Goal: Task Accomplishment & Management: Complete application form

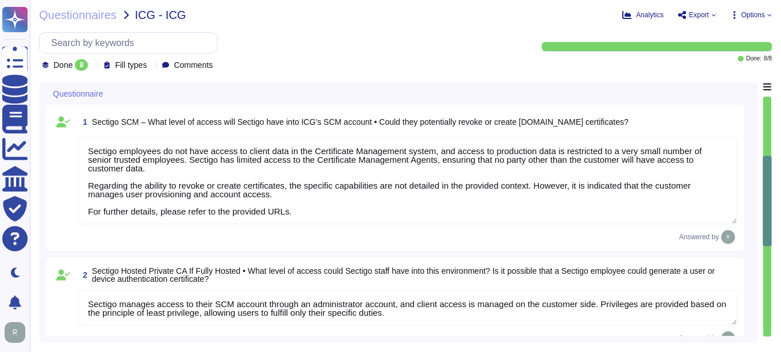
type textarea "Sectigo employees do not have access to client data in the Certificate Manageme…"
type textarea "Sectigo manages access to their SCM account through an administrator account, a…"
type textarea "Yes. Sectigo Certificate Manager can be utilized for TLS certificate lifecycle …"
type textarea "License and pricing information can be discussed with your enterprise sales rep…"
type textarea "We have examined Sectigo management’s assertion that for its Certification Auth…"
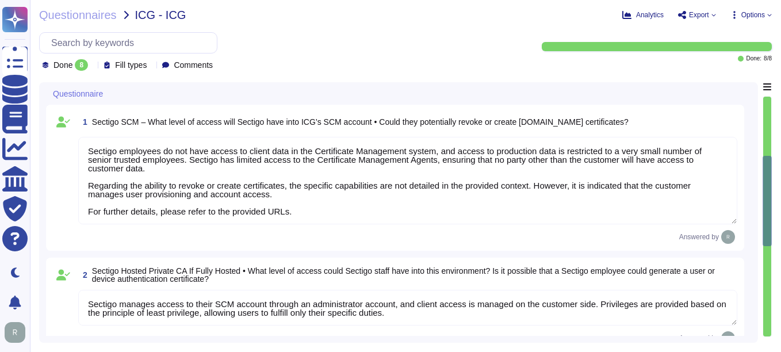
type textarea "Sectigo Certificate Manager supports discovery of internal certificates through…"
type textarea "Sectigo employees do not have access to client data in the Certificate Manageme…"
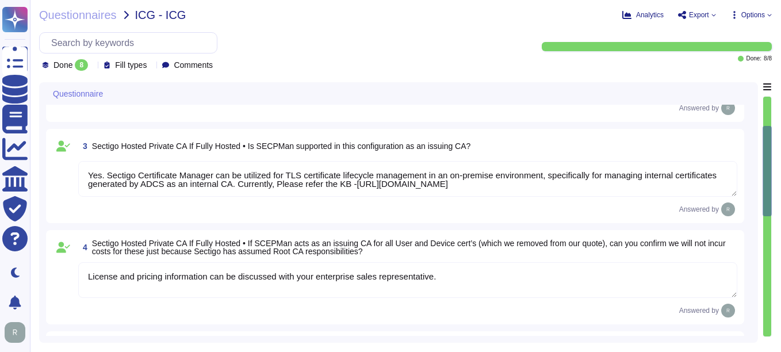
type textarea "Sectigo Certificate Manager supports discovery of internal certificates through…"
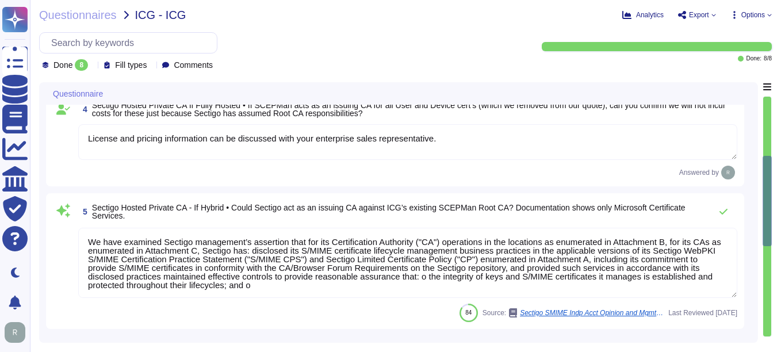
type textarea "Sectigo employees do not have access to client data in the Certificate Manageme…"
type textarea "Sectigo management has assessed its controls over its SSL CA services."
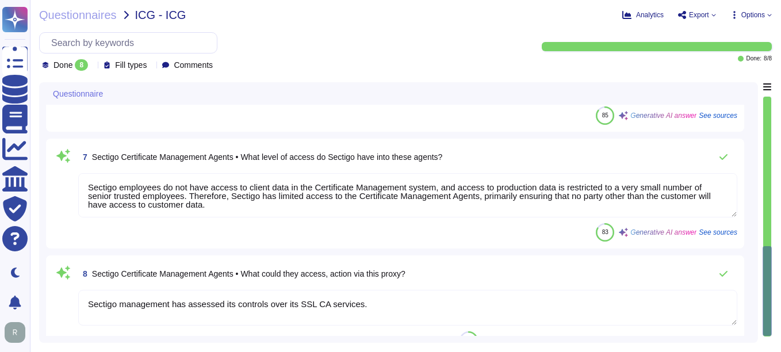
scroll to position [736, 0]
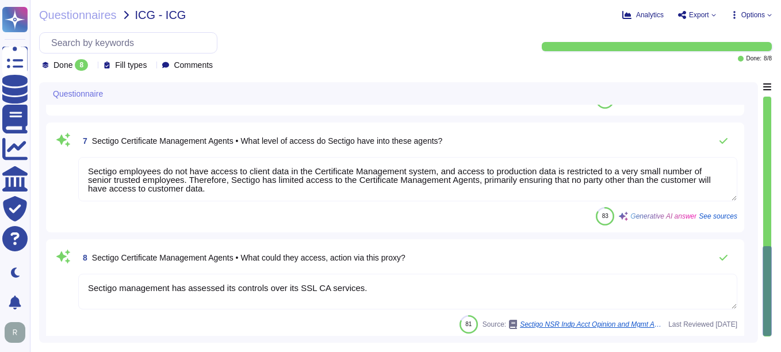
type textarea "License and pricing information can be discussed with your enterprise sales rep…"
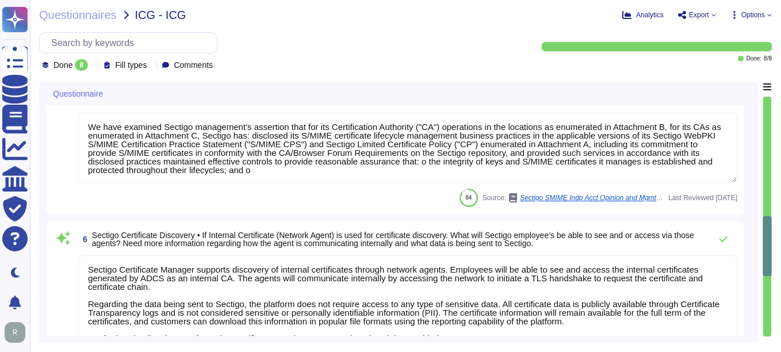
type textarea "Sectigo manages access to their SCM account through an administrator account, a…"
type textarea "Yes. Sectigo Certificate Manager can be utilized for TLS certificate lifecycle …"
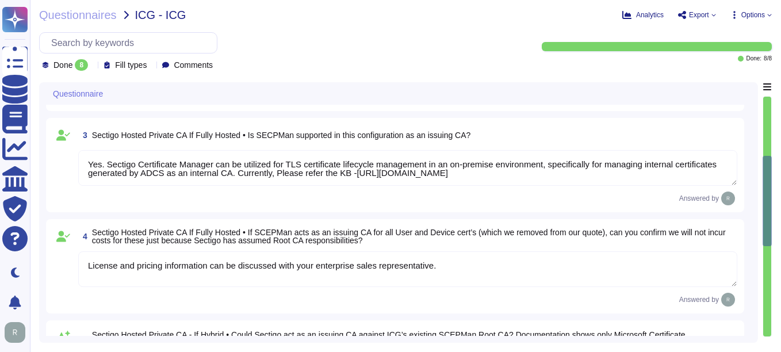
type textarea "Sectigo employees do not have access to client data in the Certificate Manageme…"
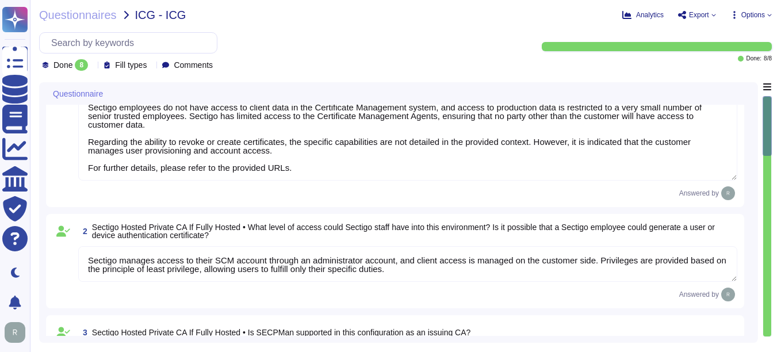
scroll to position [0, 0]
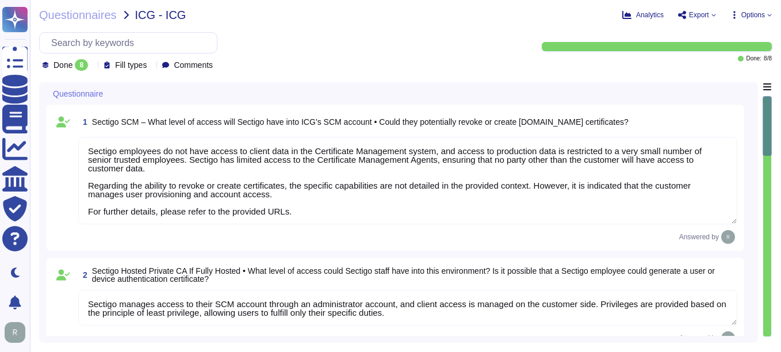
click at [93, 66] on icon at bounding box center [93, 66] width 0 height 0
click at [72, 127] on span "Done" at bounding box center [63, 123] width 21 height 10
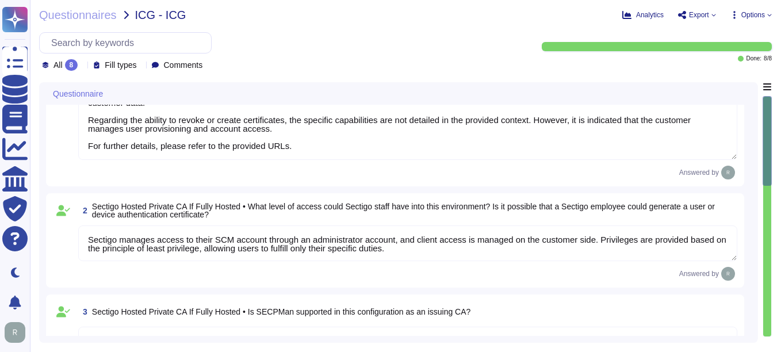
type textarea "Sectigo Certificate Manager supports discovery of internal certificates through…"
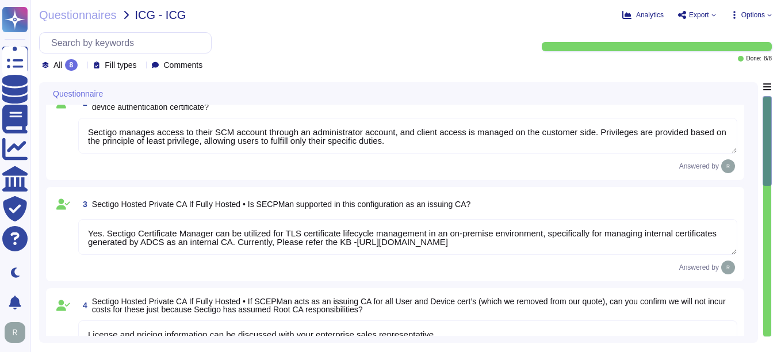
scroll to position [173, 0]
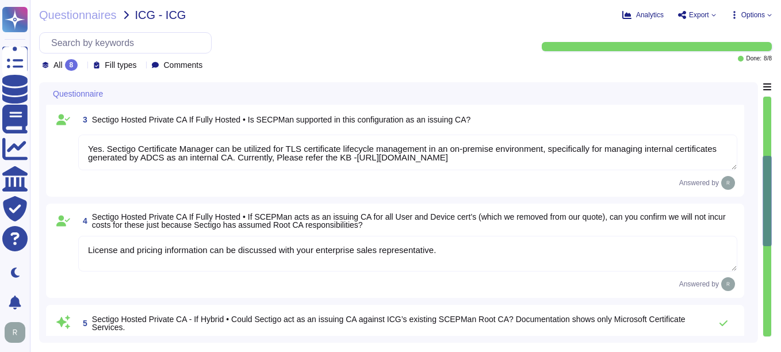
type textarea "Sectigo employees do not have access to client data in the Certificate Manageme…"
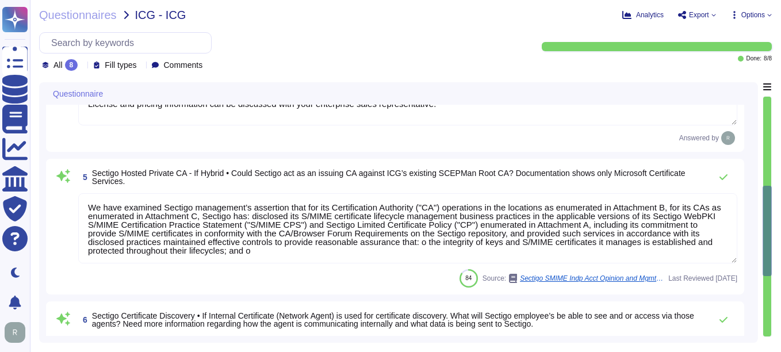
type textarea "Sectigo management has assessed its controls over its SSL CA services."
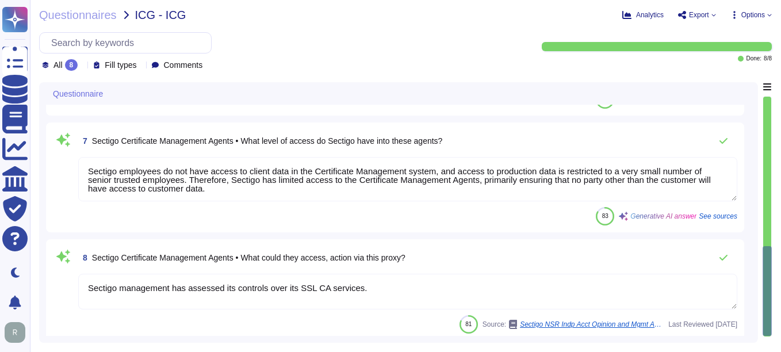
type textarea "License and pricing information can be discussed with your enterprise sales rep…"
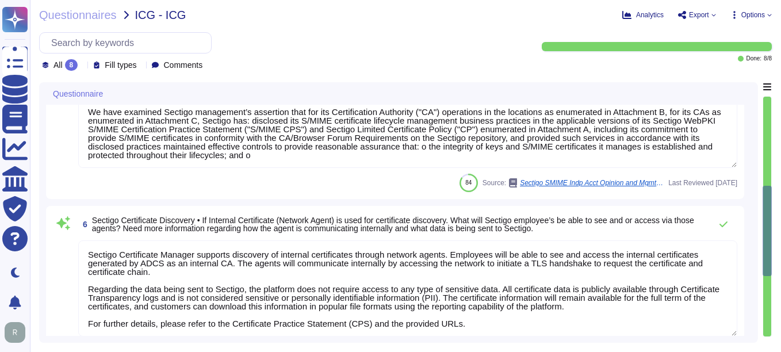
type textarea "Sectigo manages access to their SCM account through an administrator account, a…"
type textarea "Yes. Sectigo Certificate Manager can be utilized for TLS certificate lifecycle …"
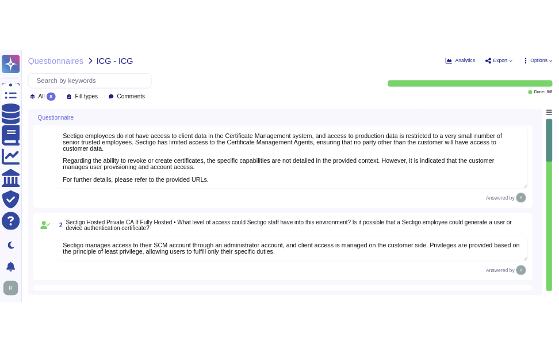
scroll to position [0, 0]
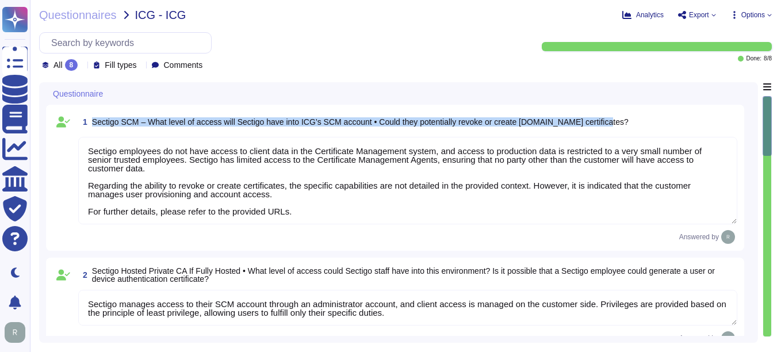
drag, startPoint x: 93, startPoint y: 121, endPoint x: 610, endPoint y: 131, distance: 517.1
click at [610, 131] on div "1 Sectigo SCM – What level of access will Sectigo have into ICG’s SCM account •…" at bounding box center [407, 122] width 659 height 21
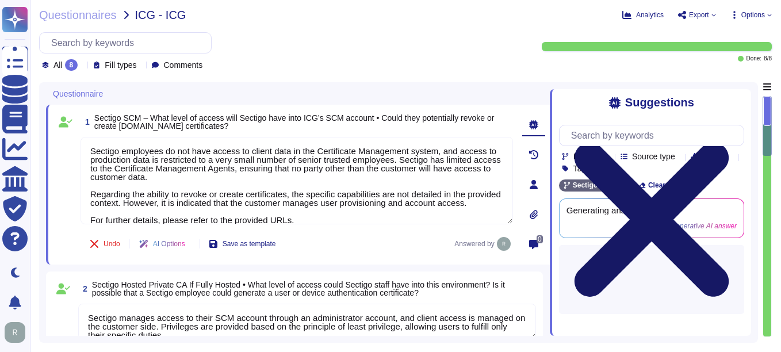
click at [736, 103] on icon at bounding box center [651, 219] width 185 height 247
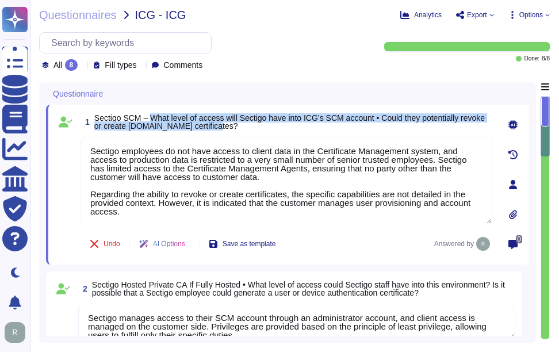
drag, startPoint x: 149, startPoint y: 117, endPoint x: 223, endPoint y: 126, distance: 74.1
click at [223, 126] on span "Sectigo SCM – What level of access will Sectigo have into ICG’s SCM account • C…" at bounding box center [293, 122] width 398 height 16
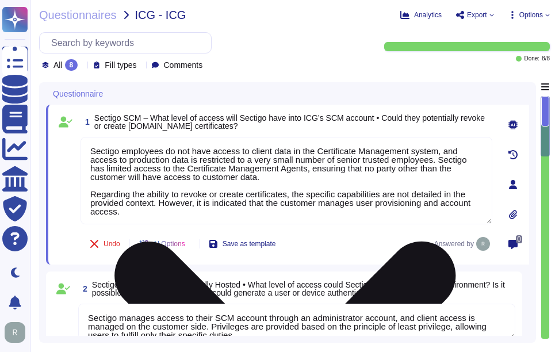
click at [378, 183] on textarea "Sectigo employees do not have access to client data in the Certificate Manageme…" at bounding box center [287, 180] width 412 height 87
click at [211, 169] on textarea "Sectigo employees do not have access to client data in the Certificate Manageme…" at bounding box center [287, 180] width 412 height 87
paste textarea "The specific capabilities regarding the ability to revoke or create certificate…"
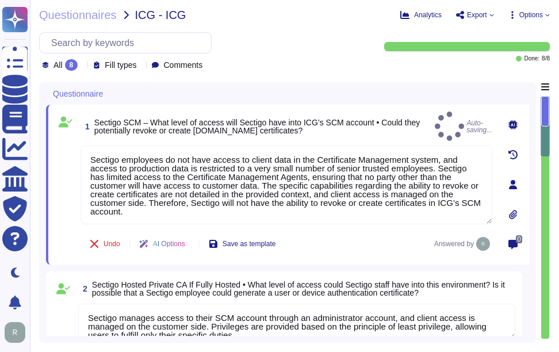
click at [311, 118] on span "Sectigo SCM – What level of access will Sectigo have into ICG’s SCM account • C…" at bounding box center [257, 126] width 326 height 17
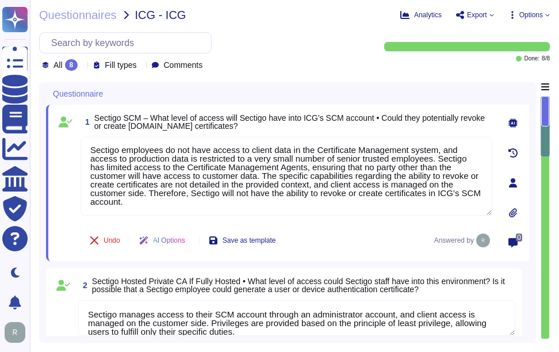
click at [379, 126] on span "Sectigo SCM – What level of access will Sectigo have into ICG’s SCM account • C…" at bounding box center [293, 122] width 398 height 16
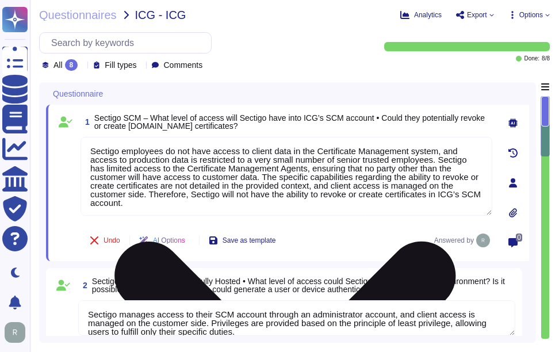
drag, startPoint x: 188, startPoint y: 194, endPoint x: 258, endPoint y: 178, distance: 72.0
click at [258, 178] on textarea "Sectigo employees do not have access to client data in the Certificate Manageme…" at bounding box center [287, 176] width 412 height 79
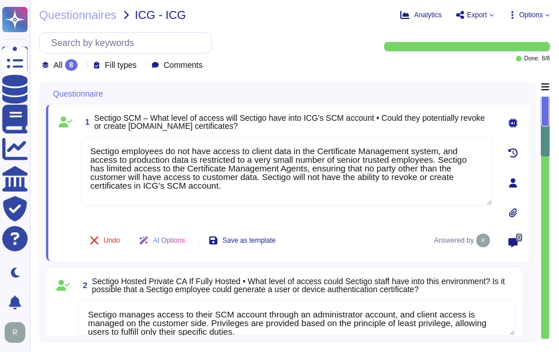
type textarea "Sectigo employees do not have access to client data in the Certificate Manageme…"
click at [373, 233] on div "Undo AI Options Save as template Answered by" at bounding box center [287, 241] width 412 height 28
click at [318, 117] on span "Sectigo SCM – What level of access will Sectigo have into ICG’s SCM account • C…" at bounding box center [289, 121] width 390 height 17
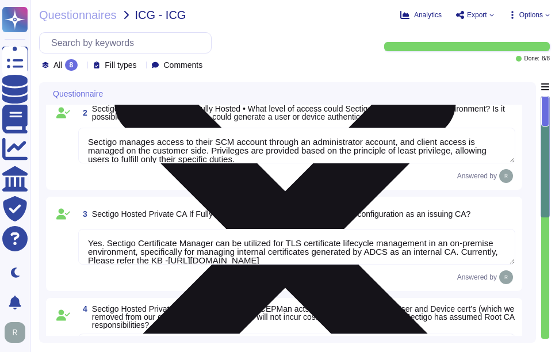
type textarea "Sectigo Certificate Manager supports discovery of internal certificates through…"
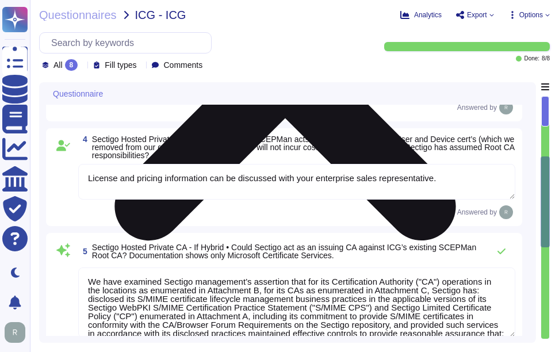
type textarea "Sectigo employees do not have access to client data in the Certificate Manageme…"
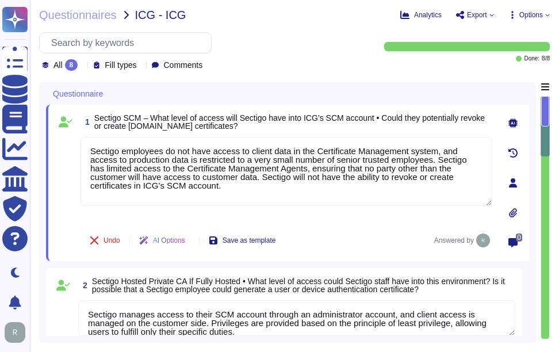
click at [311, 108] on div "1 Sectigo SCM – What level of access will Sectigo have into ICG’s SCM account •…" at bounding box center [287, 183] width 483 height 156
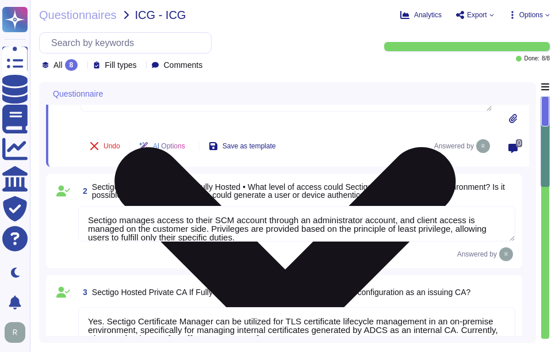
scroll to position [115, 0]
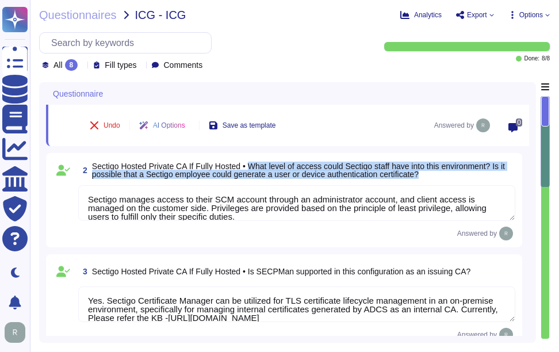
drag, startPoint x: 251, startPoint y: 165, endPoint x: 441, endPoint y: 174, distance: 190.0
click at [441, 174] on span "Sectigo Hosted Private CA If Fully Hosted • What level of access could Sectigo …" at bounding box center [303, 170] width 423 height 16
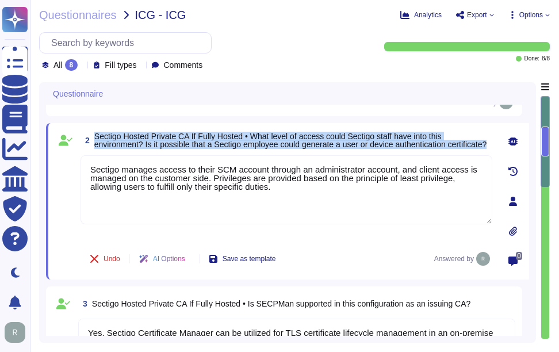
drag, startPoint x: 95, startPoint y: 137, endPoint x: 154, endPoint y: 150, distance: 60.6
click at [154, 148] on span "Sectigo Hosted Private CA If Fully Hosted • What level of access could Sectigo …" at bounding box center [293, 140] width 398 height 16
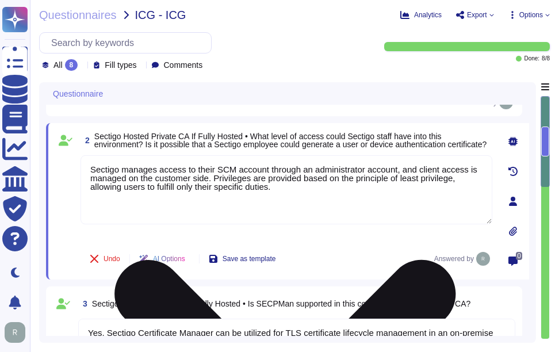
drag, startPoint x: 300, startPoint y: 200, endPoint x: 82, endPoint y: 167, distance: 220.4
click at [82, 167] on textarea "Sectigo manages access to their SCM account through an administrator account, a…" at bounding box center [287, 189] width 412 height 69
paste textarea "The specific capabilities regarding the generation of user or device authentica…"
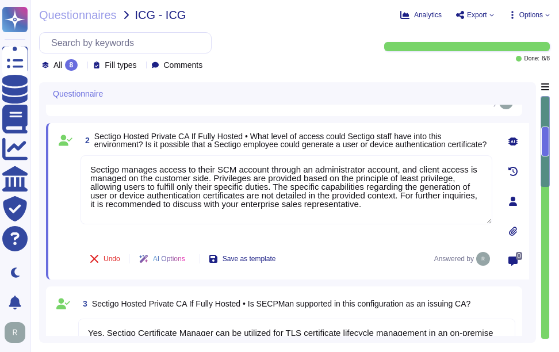
type textarea "Sectigo manages access to their SCM account through an administrator account, a…"
click at [388, 134] on span "Sectigo Hosted Private CA If Fully Hosted • What level of access could Sectigo …" at bounding box center [290, 140] width 393 height 17
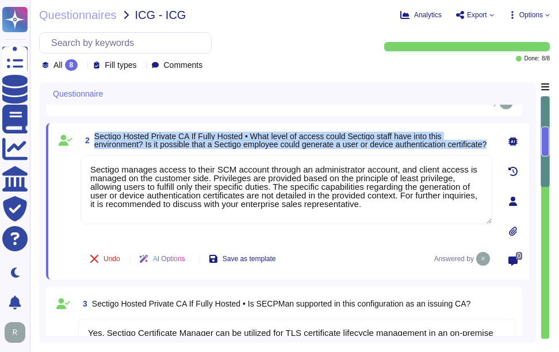
drag, startPoint x: 95, startPoint y: 135, endPoint x: 152, endPoint y: 151, distance: 59.7
click at [152, 148] on span "Sectigo Hosted Private CA If Fully Hosted • What level of access could Sectigo …" at bounding box center [293, 140] width 398 height 16
copy span "Sectigo Hosted Private CA If Fully Hosted • What level of access could Sectigo …"
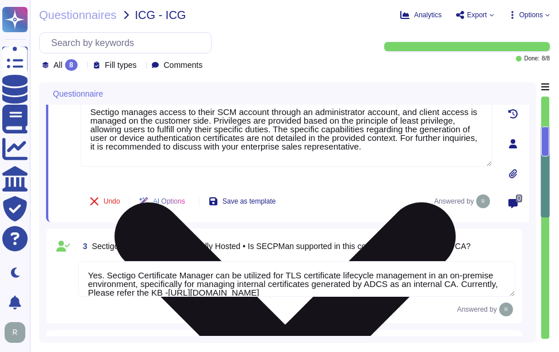
type textarea "Sectigo Certificate Manager supports discovery of internal certificates through…"
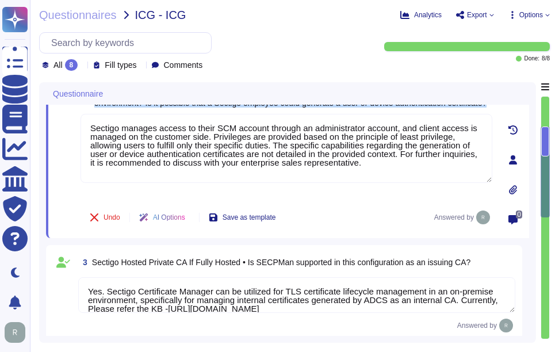
scroll to position [173, 0]
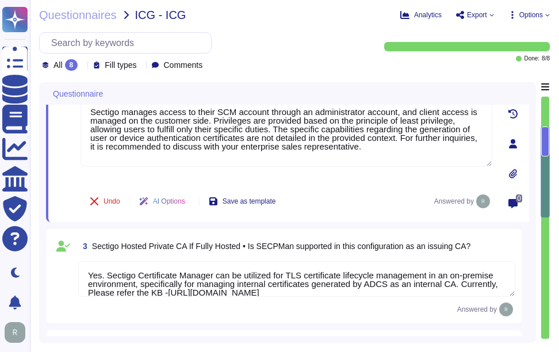
type textarea "Sectigo Certificate Manager supports discovery of internal certificates through…"
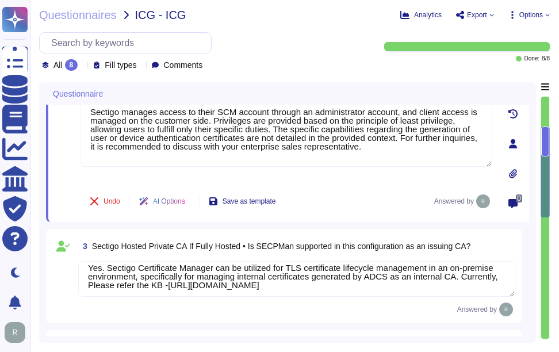
scroll to position [10, 0]
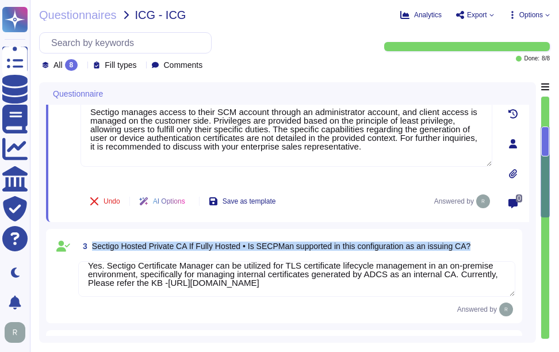
drag, startPoint x: 91, startPoint y: 247, endPoint x: 477, endPoint y: 251, distance: 386.5
click at [477, 251] on div "3 Sectigo Hosted Private CA If Fully Hosted • Is SECPMan supported in this conf…" at bounding box center [296, 246] width 437 height 21
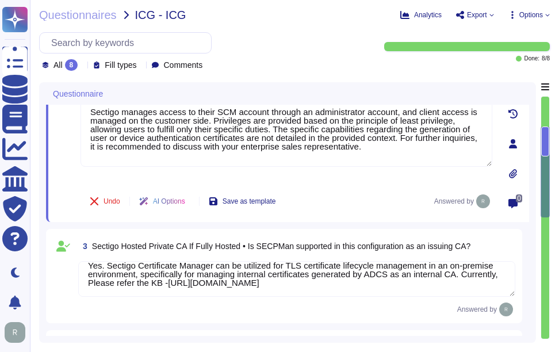
scroll to position [0, 0]
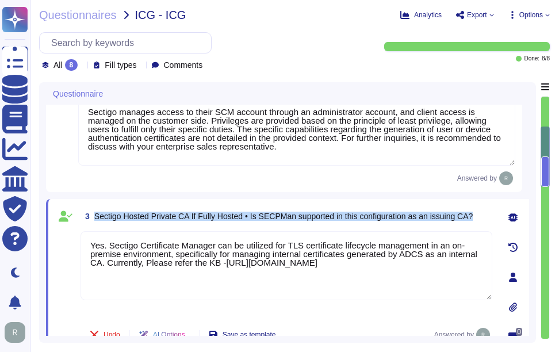
drag, startPoint x: 95, startPoint y: 220, endPoint x: 478, endPoint y: 223, distance: 383.6
click at [478, 223] on div "3 Sectigo Hosted Private CA If Fully Hosted • Is SECPMan supported in this conf…" at bounding box center [287, 216] width 412 height 21
copy span "Sectigo Hosted Private CA If Fully Hosted • Is SECPMan supported in this config…"
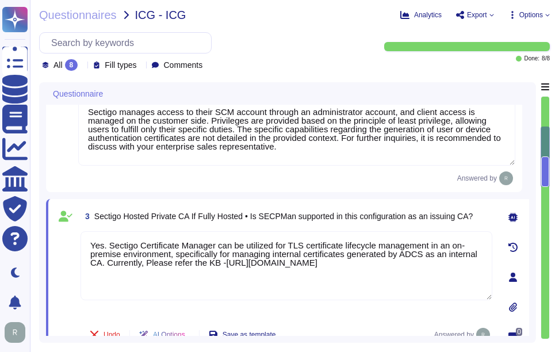
click at [341, 210] on div "3 Sectigo Hosted Private CA If Fully Hosted • Is SECPMan supported in this conf…" at bounding box center [287, 277] width 483 height 156
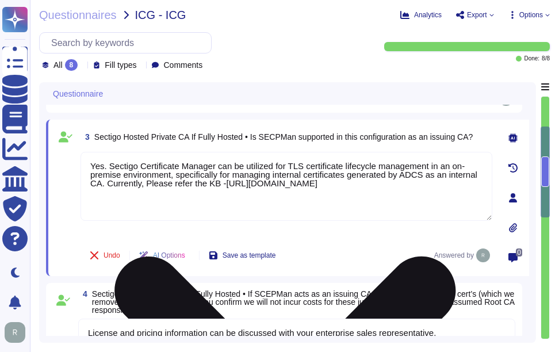
type textarea "We have examined Sectigo management’s assertion that for its Certification Auth…"
type textarea "Sectigo Certificate Manager supports discovery of internal certificates through…"
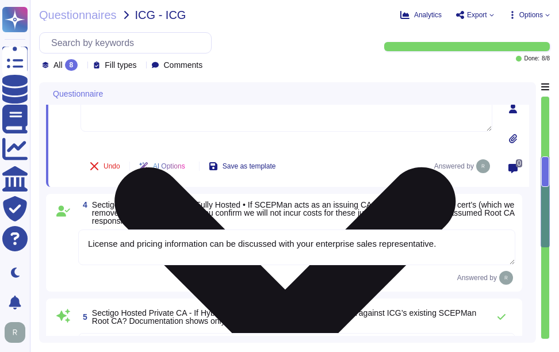
scroll to position [367, 0]
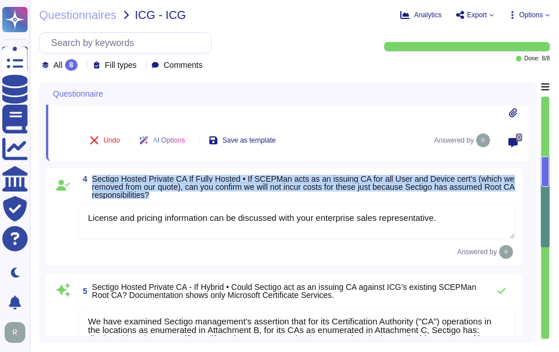
drag, startPoint x: 93, startPoint y: 181, endPoint x: 203, endPoint y: 201, distance: 111.7
click at [203, 199] on span "Sectigo Hosted Private CA If Fully Hosted • If SCEPMan acts as an issuing CA fo…" at bounding box center [303, 187] width 423 height 24
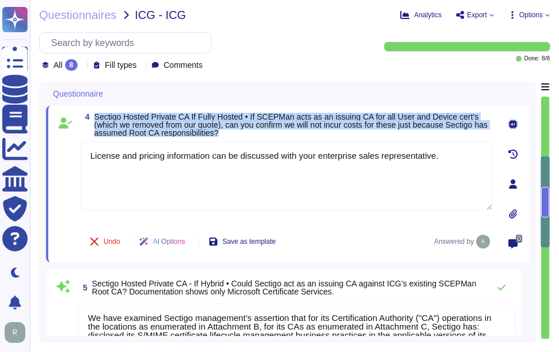
drag, startPoint x: 95, startPoint y: 122, endPoint x: 251, endPoint y: 137, distance: 156.6
click at [251, 137] on span "Sectigo Hosted Private CA If Fully Hosted • If SCEPMan acts as an issuing CA fo…" at bounding box center [293, 125] width 398 height 24
copy span "Sectigo Hosted Private CA If Fully Hosted • If SCEPMan acts as an issuing CA fo…"
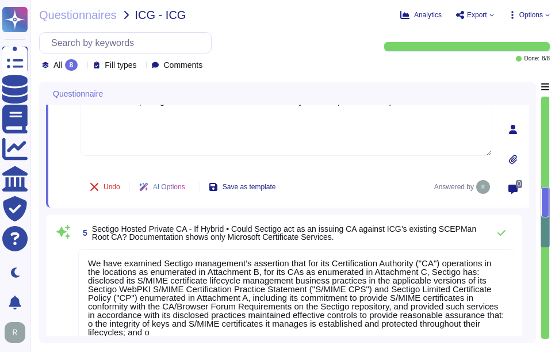
scroll to position [424, 0]
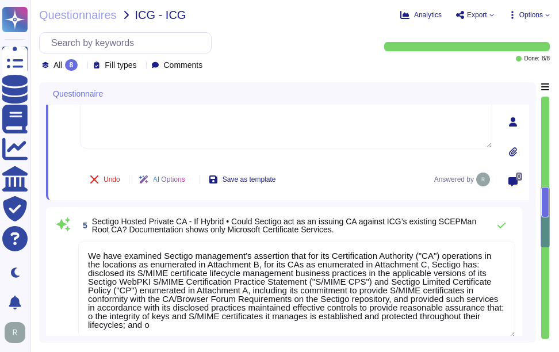
type textarea "Sectigo employees do not have access to client data in the Certificate Manageme…"
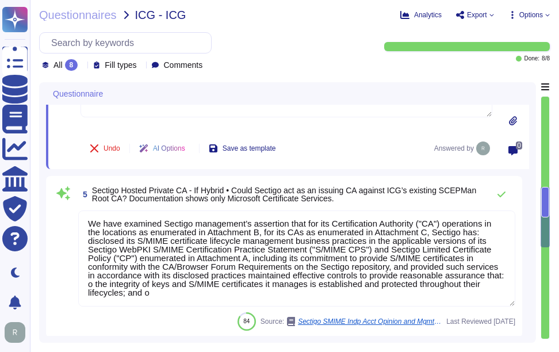
scroll to position [482, 0]
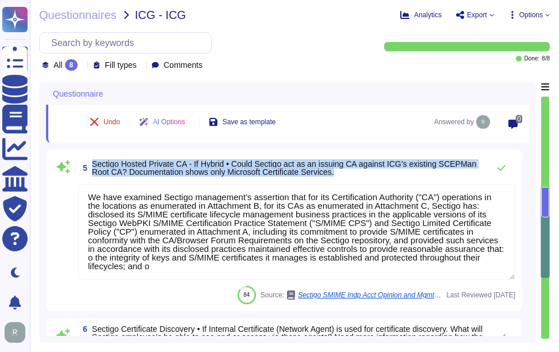
drag, startPoint x: 93, startPoint y: 164, endPoint x: 349, endPoint y: 177, distance: 256.2
click at [349, 176] on span "Sectigo Hosted Private CA - If Hybrid • Could Sectigo act as an issuing CA agai…" at bounding box center [287, 168] width 391 height 16
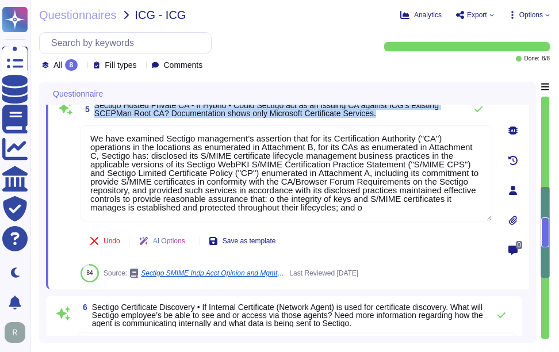
drag, startPoint x: 95, startPoint y: 111, endPoint x: 384, endPoint y: 121, distance: 288.3
click at [384, 117] on span "Sectigo Hosted Private CA - If Hybrid • Could Sectigo act as an issuing CA agai…" at bounding box center [277, 109] width 366 height 16
copy span "Sectigo Hosted Private CA - If Hybrid • Could Sectigo act as an issuing CA agai…"
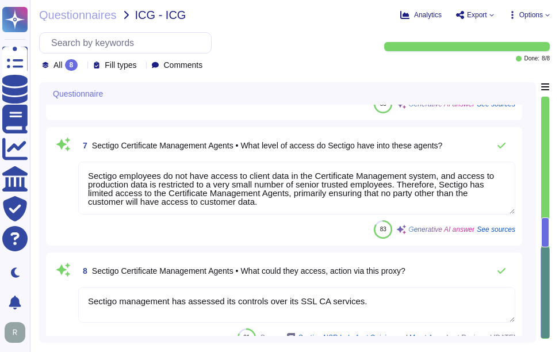
scroll to position [851, 0]
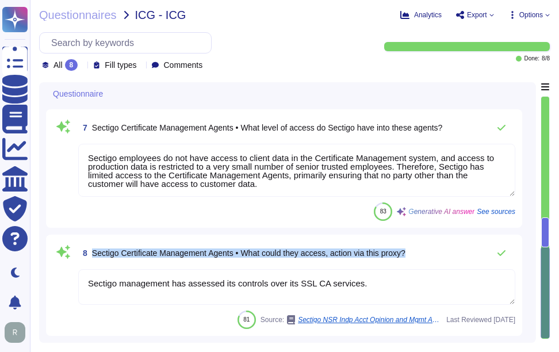
drag, startPoint x: 91, startPoint y: 251, endPoint x: 438, endPoint y: 251, distance: 346.2
click at [438, 251] on div "8 Sectigo Certificate Management Agents • What could they access, action via th…" at bounding box center [296, 253] width 437 height 23
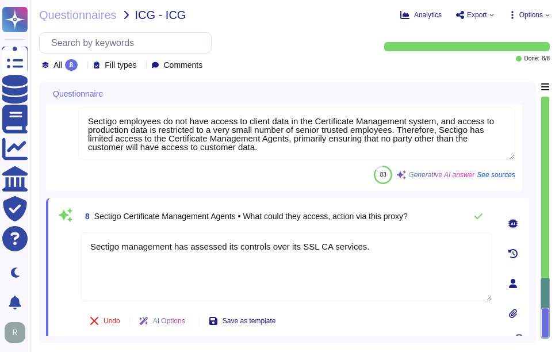
drag, startPoint x: 372, startPoint y: 248, endPoint x: 73, endPoint y: 232, distance: 298.9
click at [73, 232] on div "8 Sectigo Certificate Management Agents • What could they access, action via th…" at bounding box center [273, 284] width 437 height 158
paste textarea "Certificate Management Agents have limited access primarily to ensure that no p…"
type textarea "Sectigo Certificate Management Agents have limited access primarily to ensure t…"
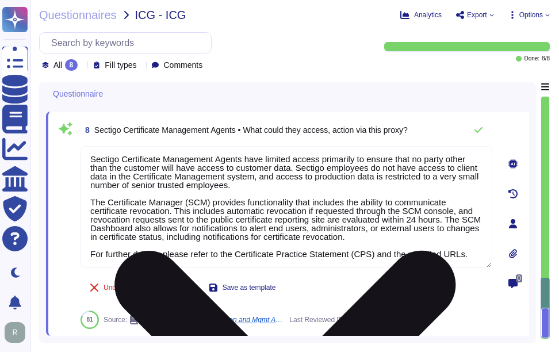
scroll to position [0, 0]
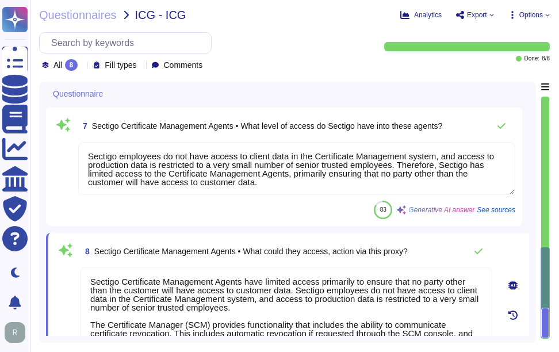
type textarea "We have examined Sectigo management’s assertion that for its Certification Auth…"
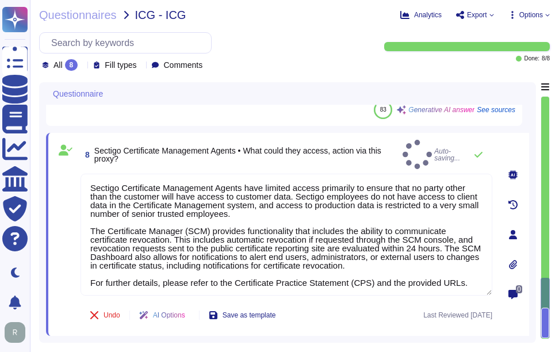
type textarea "Sectigo Certificate Management Agents have limited access primarily to ensure t…"
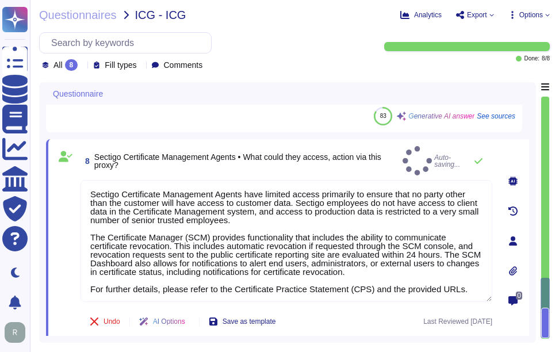
drag, startPoint x: 94, startPoint y: 128, endPoint x: 369, endPoint y: 132, distance: 274.9
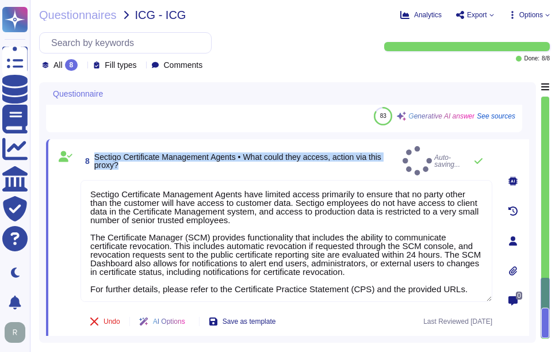
drag, startPoint x: 94, startPoint y: 152, endPoint x: 160, endPoint y: 159, distance: 66.4
click at [160, 159] on span "Sectigo Certificate Management Agents • What could they access, action via this…" at bounding box center [246, 161] width 304 height 16
copy span "Sectigo Certificate Management Agents • What could they access, action via this…"
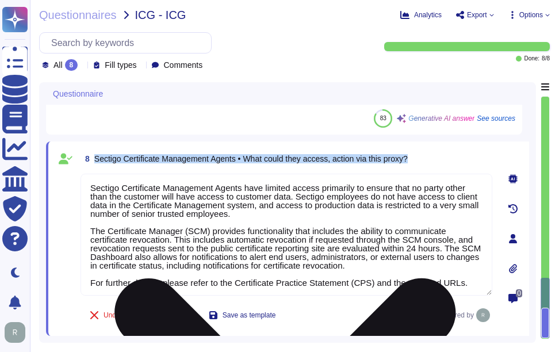
scroll to position [1, 0]
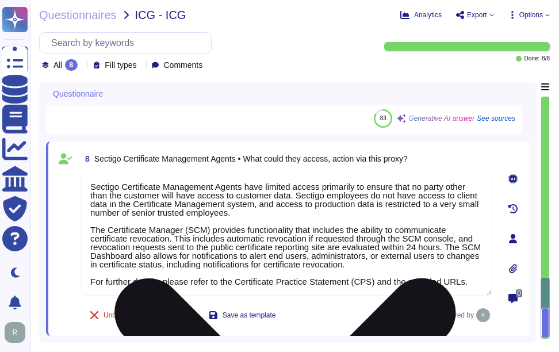
click at [327, 246] on textarea "Sectigo Certificate Management Agents have limited access primarily to ensure t…" at bounding box center [287, 235] width 412 height 122
click at [327, 244] on textarea "Sectigo Certificate Management Agents have limited access primarily to ensure t…" at bounding box center [287, 235] width 412 height 122
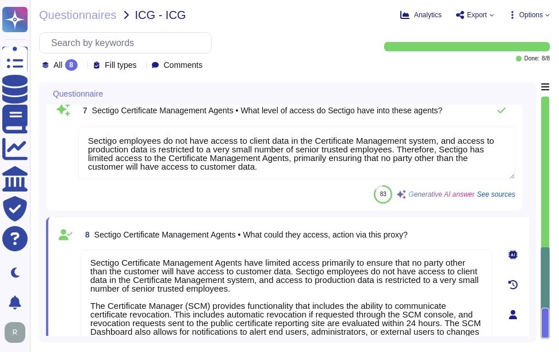
type textarea "We have examined Sectigo management’s assertion that for its Certification Auth…"
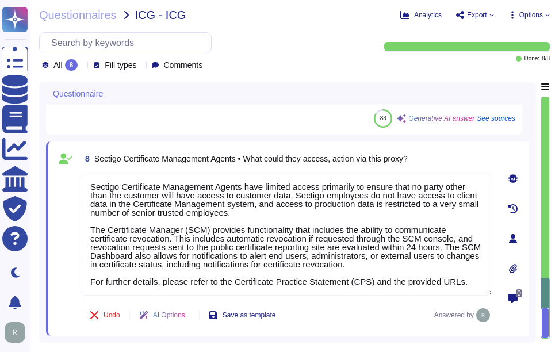
scroll to position [822, 0]
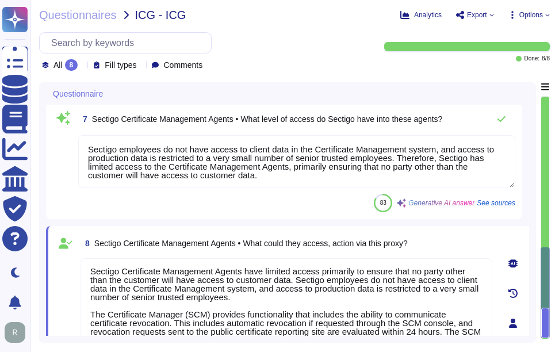
type textarea "We have examined Sectigo management’s assertion that for its Certification Auth…"
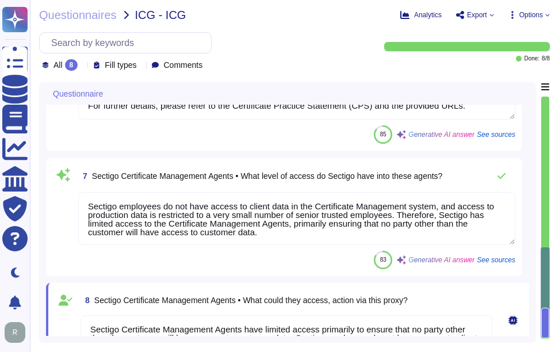
scroll to position [765, 0]
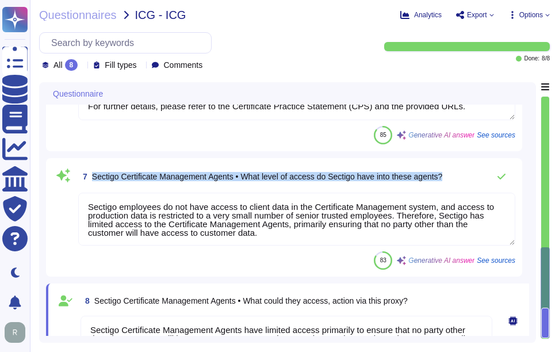
drag, startPoint x: 93, startPoint y: 175, endPoint x: 476, endPoint y: 181, distance: 383.1
click at [476, 181] on div "7 Sectigo Certificate Management Agents • What level of access do Sectigo have …" at bounding box center [296, 176] width 437 height 23
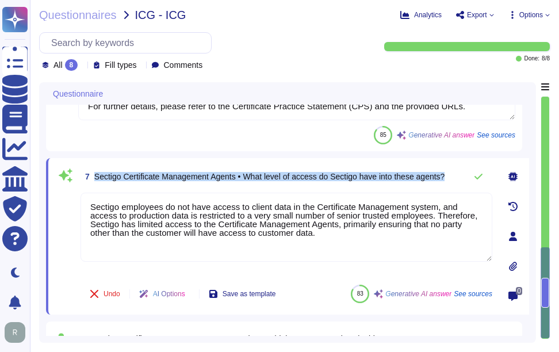
drag, startPoint x: 93, startPoint y: 174, endPoint x: 454, endPoint y: 176, distance: 361.2
click at [454, 176] on div "7 Sectigo Certificate Management Agents • What level of access do Sectigo have …" at bounding box center [287, 176] width 412 height 23
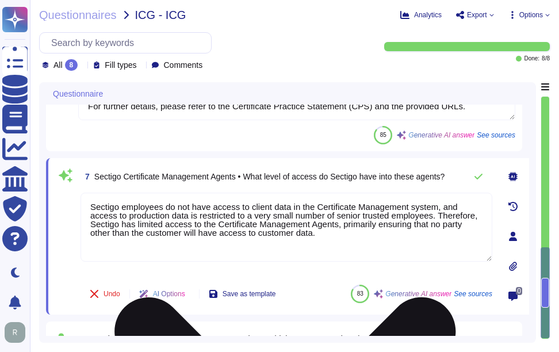
drag, startPoint x: 259, startPoint y: 236, endPoint x: 101, endPoint y: 216, distance: 159.4
click at [72, 190] on div "7 Sectigo Certificate Management Agents • What level of access do Sectigo have …" at bounding box center [273, 236] width 437 height 143
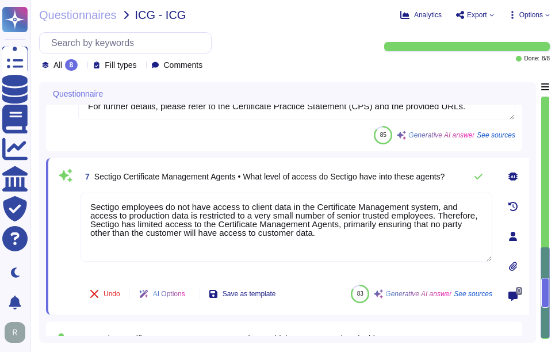
click at [365, 190] on div "7 Sectigo Certificate Management Agents • What level of access do Sectigo have …" at bounding box center [273, 236] width 437 height 143
click at [478, 177] on icon at bounding box center [478, 176] width 9 height 9
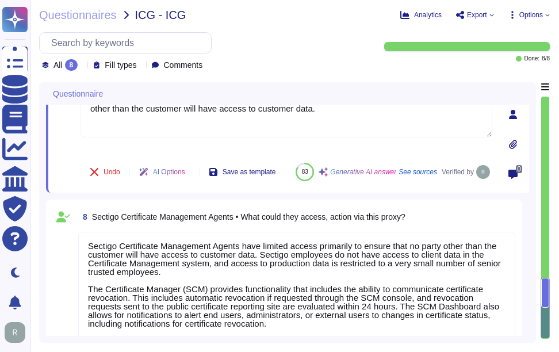
scroll to position [1, 0]
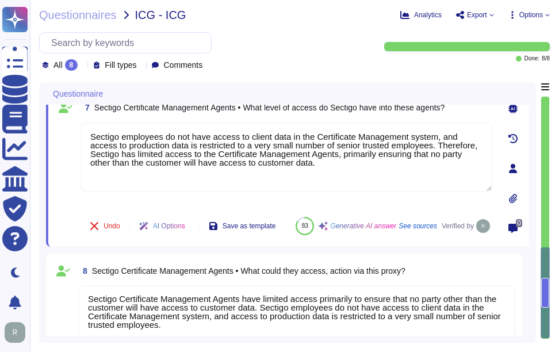
type textarea "We have examined Sectigo management’s assertion that for its Certification Auth…"
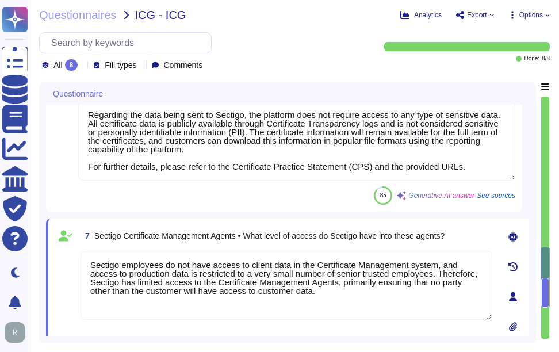
type textarea "License and pricing information can be discussed with your enterprise sales rep…"
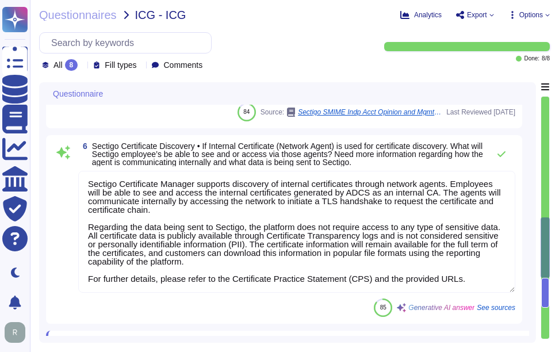
scroll to position [585, 0]
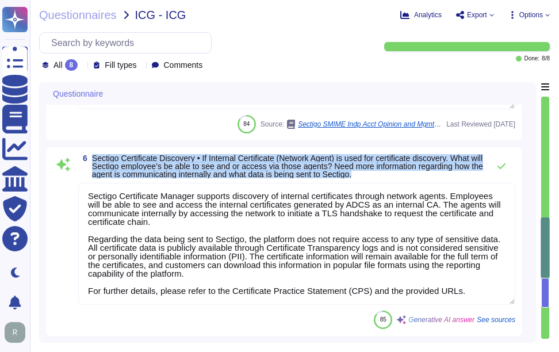
drag, startPoint x: 94, startPoint y: 159, endPoint x: 422, endPoint y: 175, distance: 328.8
click at [422, 175] on span "Sectigo Certificate Discovery • If Internal Certificate (Network Agent) is used…" at bounding box center [287, 166] width 391 height 24
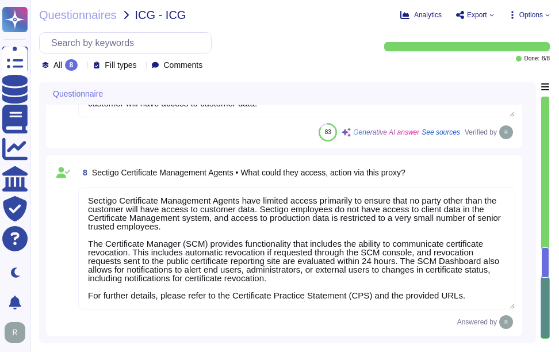
scroll to position [0, 0]
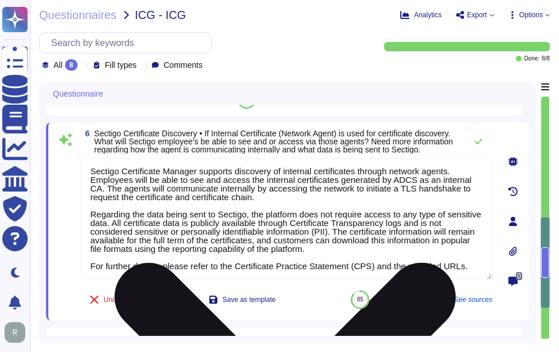
type textarea "License and pricing information can be discussed with your enterprise sales rep…"
type textarea "We have examined Sectigo management’s assertion that for its Certification Auth…"
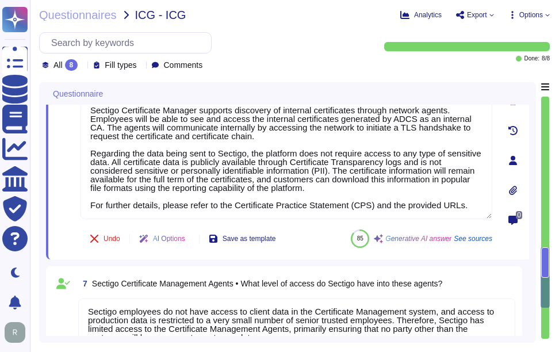
scroll to position [734, 0]
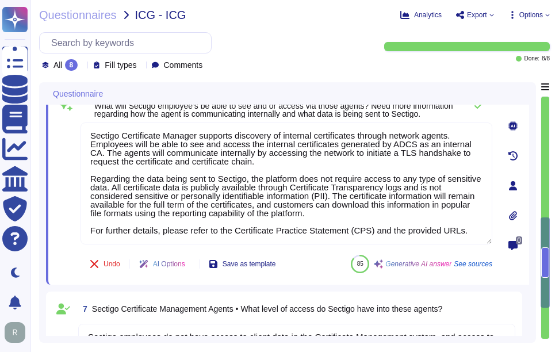
type textarea "License and pricing information can be discussed with your enterprise sales rep…"
type textarea "We have examined Sectigo management’s assertion that for its Certification Auth…"
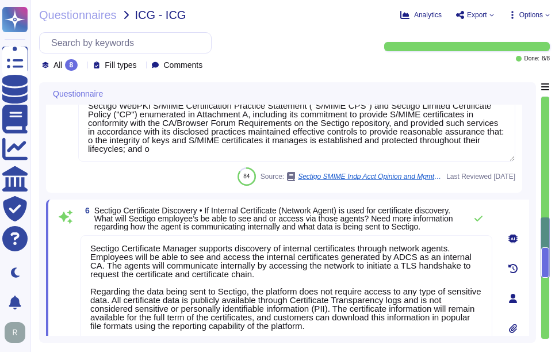
type textarea "Yes. Sectigo Certificate Manager can be utilized for TLS certificate lifecycle …"
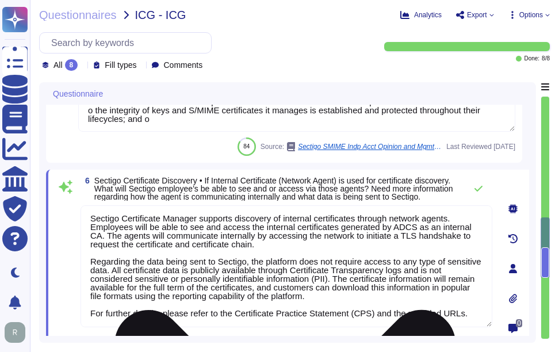
scroll to position [603, 0]
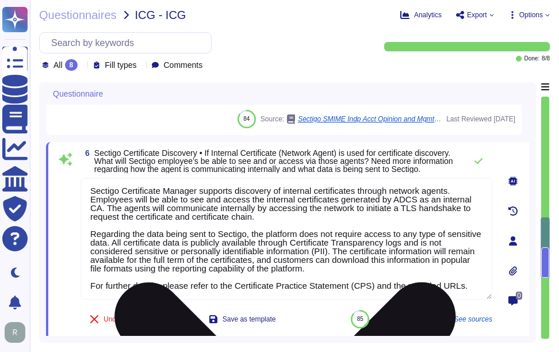
click at [393, 300] on textarea "Sectigo Certificate Manager supports discovery of internal certificates through…" at bounding box center [287, 239] width 412 height 122
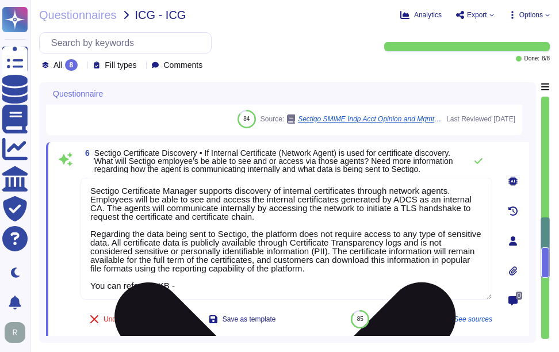
paste textarea "[URL][DOMAIN_NAME]"
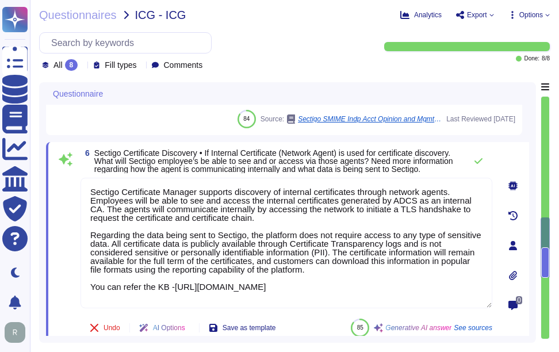
type textarea "Sectigo Certificate Manager supports discovery of internal certificates through…"
click at [389, 161] on span "Sectigo Certificate Discovery • If Internal Certificate (Network Agent) is used…" at bounding box center [273, 160] width 359 height 25
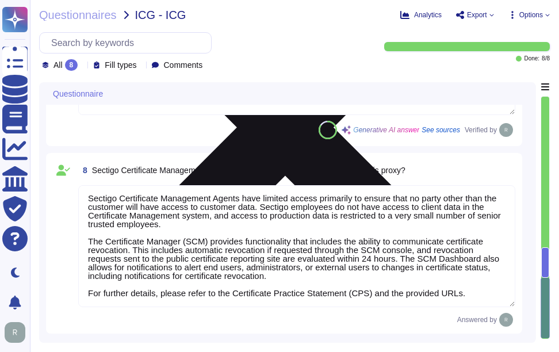
scroll to position [0, 0]
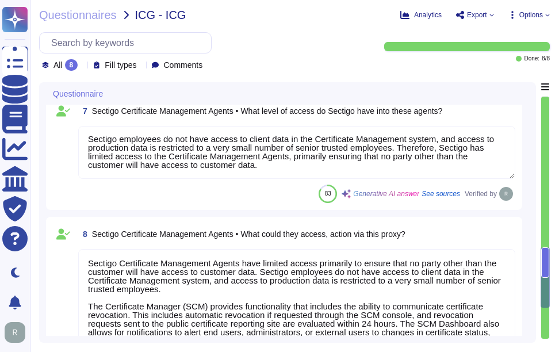
type textarea "License and pricing information can be discussed with your enterprise sales rep…"
type textarea "We have examined Sectigo management’s assertion that for its Certification Auth…"
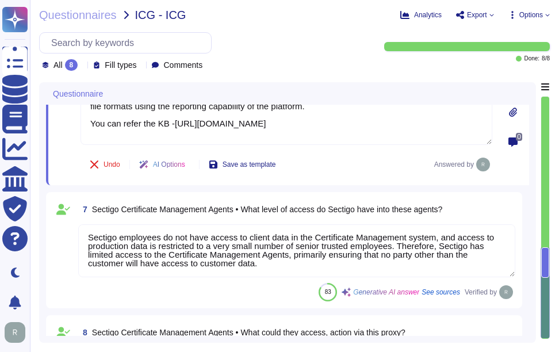
scroll to position [775, 0]
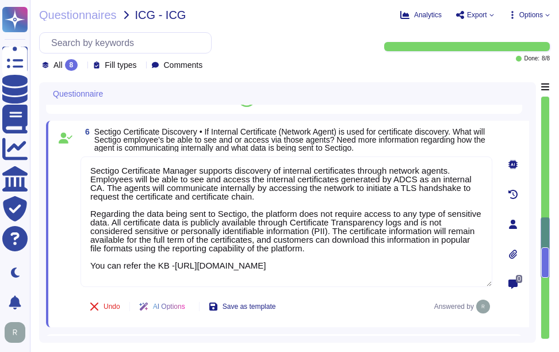
type textarea "License and pricing information can be discussed with your enterprise sales rep…"
type textarea "We have examined Sectigo management’s assertion that for its Certification Auth…"
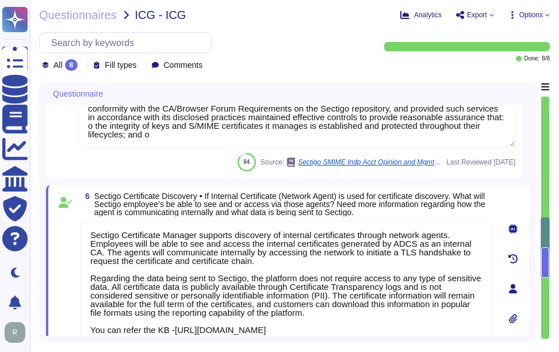
scroll to position [542, 0]
type textarea "Yes. Sectigo Certificate Manager can be utilized for TLS certificate lifecycle …"
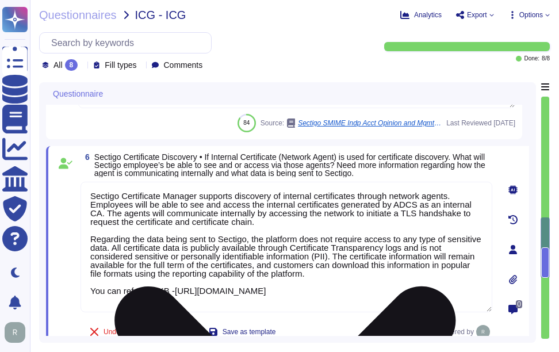
scroll to position [0, 0]
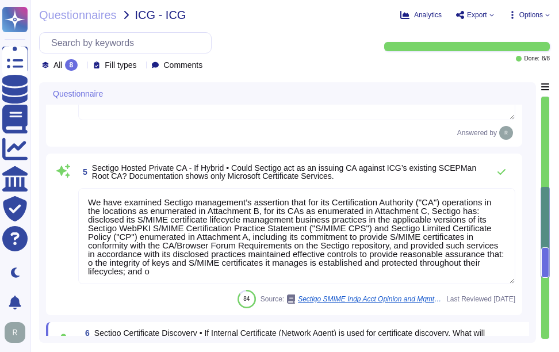
type textarea "Sectigo manages access to their SCM account through an administrator account, a…"
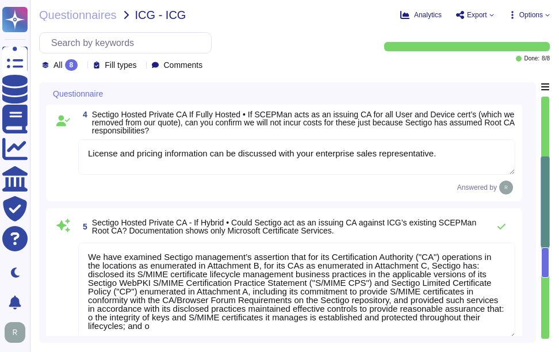
type textarea "Sectigo employees do not have access to client data in the Certificate Manageme…"
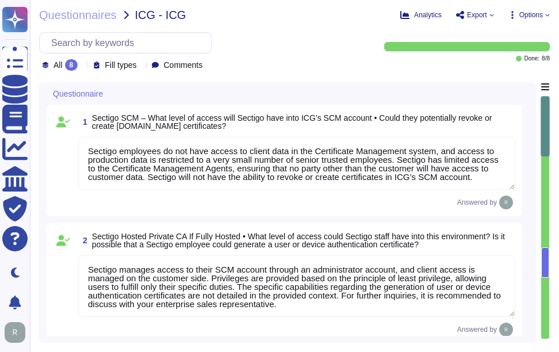
scroll to position [1, 0]
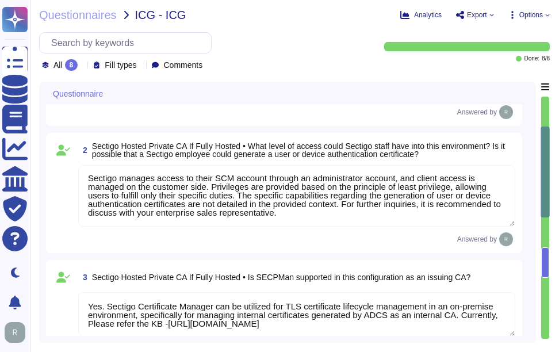
type textarea "Sectigo Certificate Manager supports discovery of internal certificates through…"
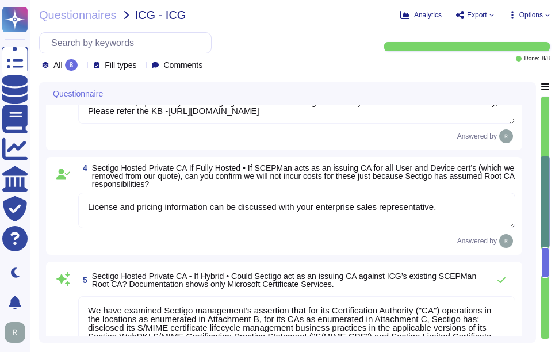
type textarea "Sectigo employees do not have access to client data in the Certificate Manageme…"
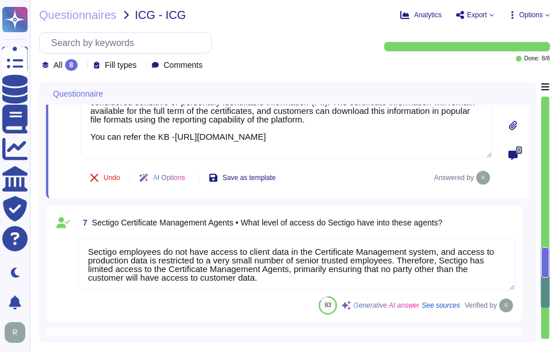
type textarea "Sectigo Certificate Management Agents have limited access primarily to ensure t…"
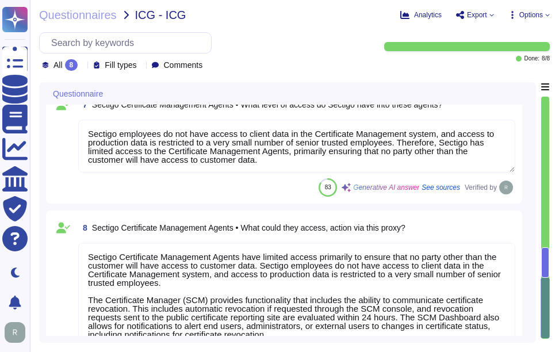
scroll to position [880, 0]
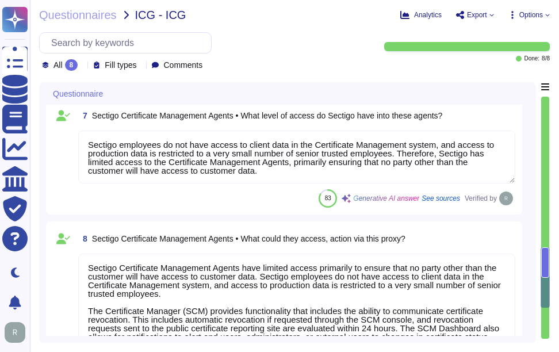
type textarea "License and pricing information can be discussed with your enterprise sales rep…"
type textarea "We have examined Sectigo management’s assertion that for its Certification Auth…"
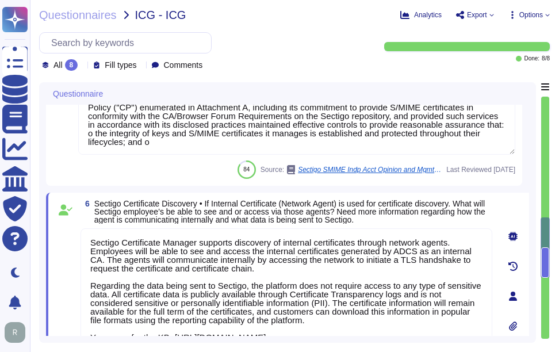
type textarea "Yes. Sectigo Certificate Manager can be utilized for TLS certificate lifecycle …"
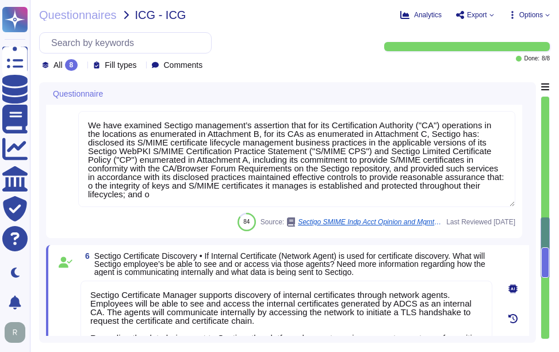
type textarea "Sectigo manages access to their SCM account through an administrator account, a…"
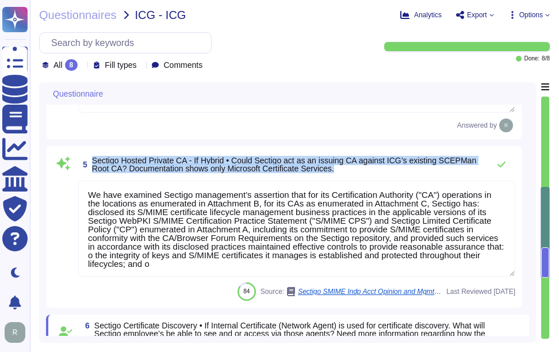
drag, startPoint x: 91, startPoint y: 158, endPoint x: 340, endPoint y: 168, distance: 248.7
click at [340, 168] on span "5 Sectigo Hosted Private CA - If Hybrid • Could Sectigo act as an issuing CA ag…" at bounding box center [280, 164] width 405 height 21
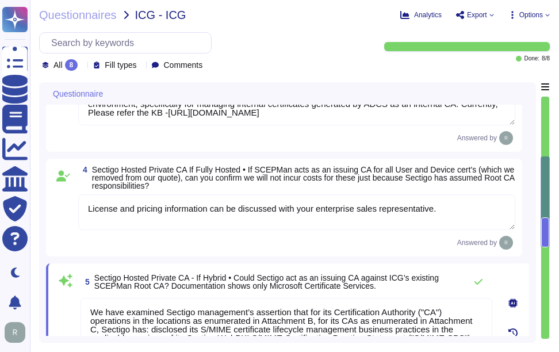
scroll to position [297, 0]
type textarea "Sectigo employees do not have access to client data in the Certificate Manageme…"
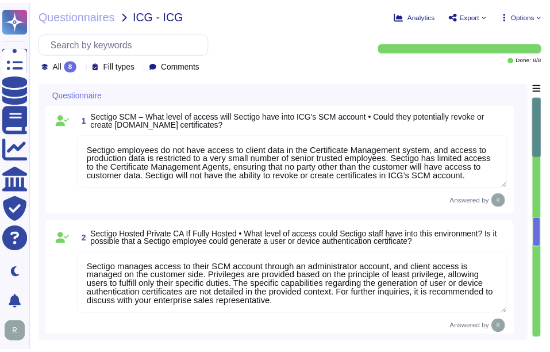
scroll to position [0, 0]
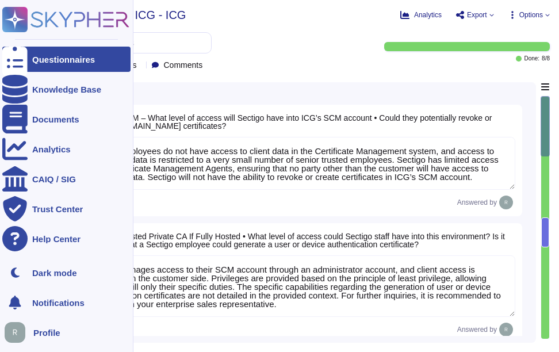
click at [25, 61] on div at bounding box center [14, 59] width 25 height 25
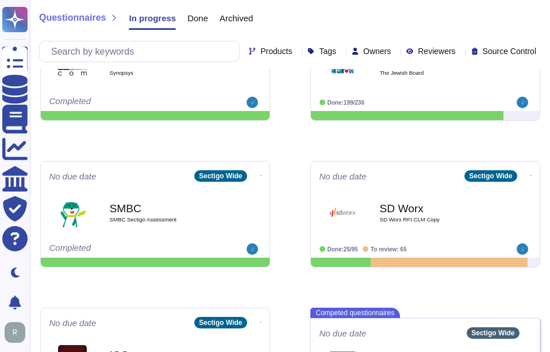
scroll to position [575, 0]
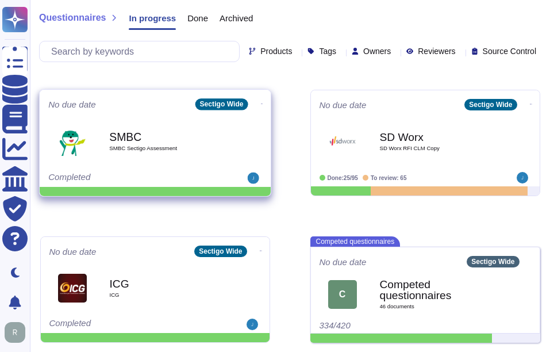
click at [185, 132] on b "SMBC" at bounding box center [167, 136] width 116 height 11
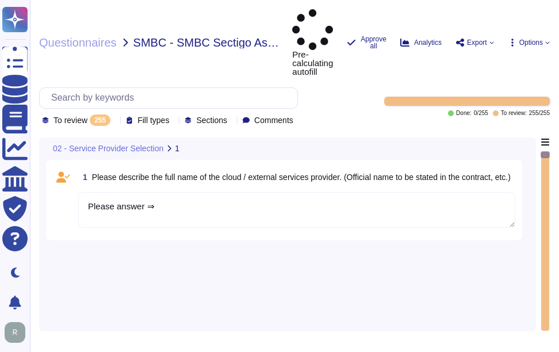
type textarea "Please answer ⇒"
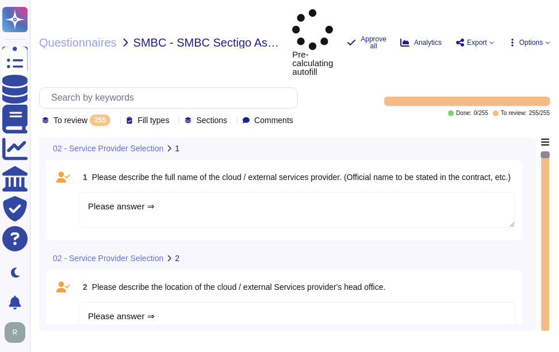
type textarea "Please answer ⇒"
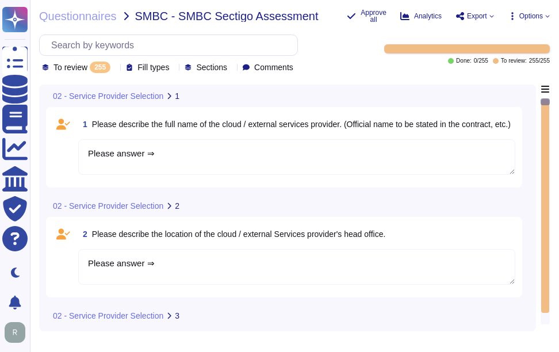
click at [115, 68] on icon at bounding box center [115, 68] width 0 height 0
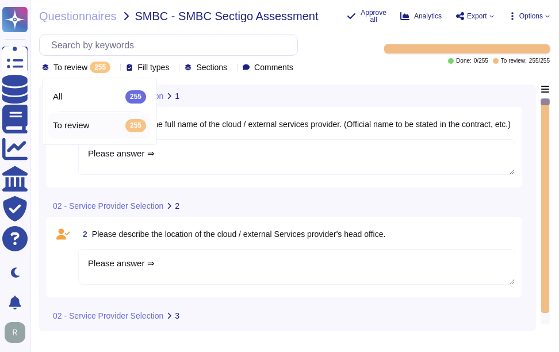
click at [115, 68] on icon at bounding box center [115, 68] width 0 height 0
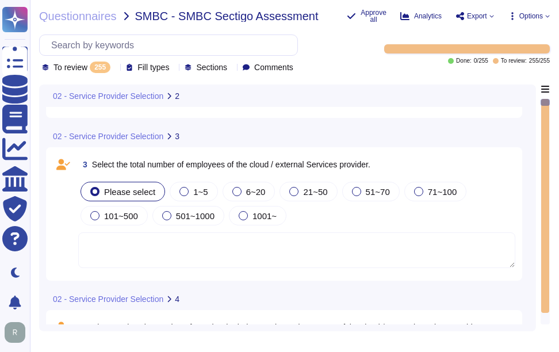
scroll to position [345, 0]
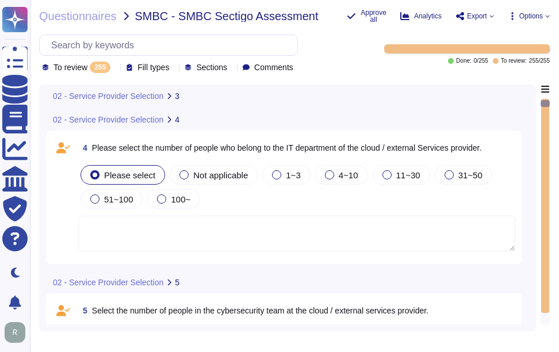
type textarea "Please answer ⇒"
click at [212, 231] on textarea at bounding box center [296, 234] width 437 height 36
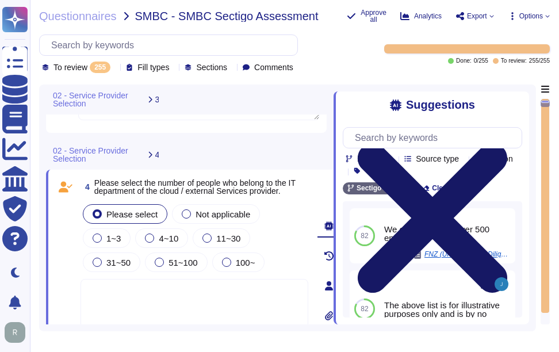
click at [507, 143] on icon at bounding box center [433, 218] width 150 height 150
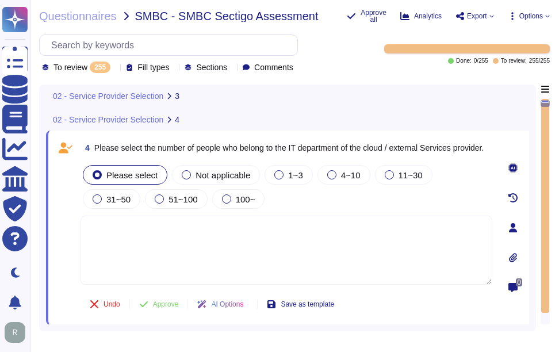
type textarea "Please answer ⇒"
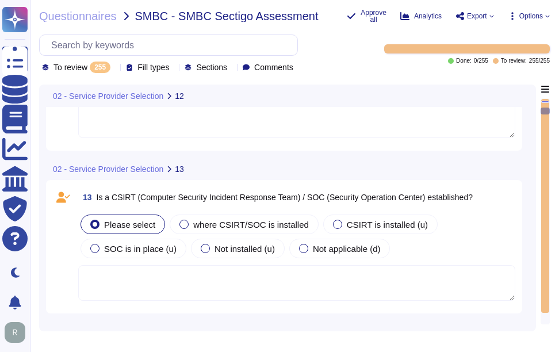
scroll to position [1610, 0]
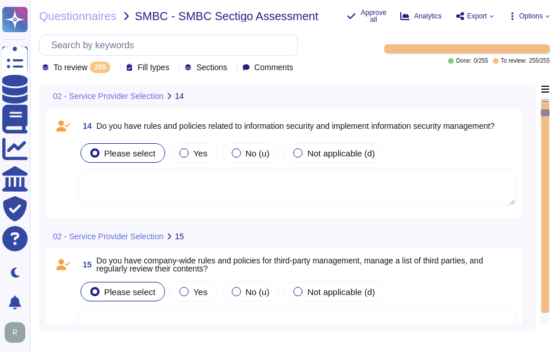
type textarea "Please answer ⇒"
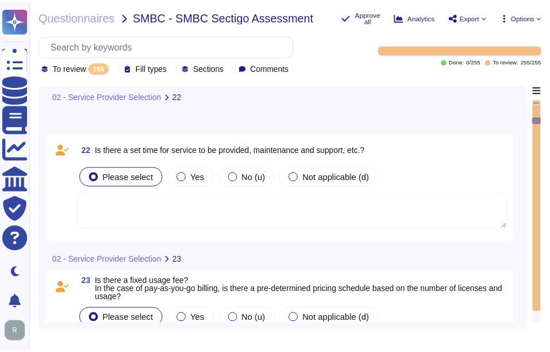
scroll to position [2991, 0]
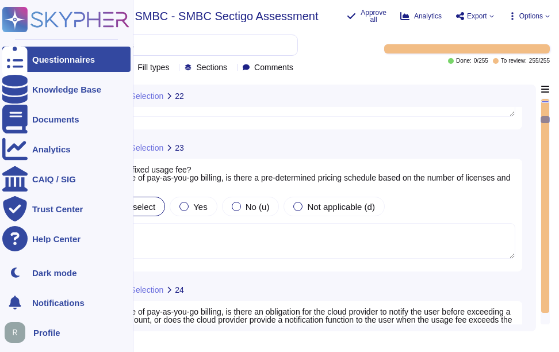
click at [42, 53] on div "Questionnaires" at bounding box center [66, 59] width 128 height 25
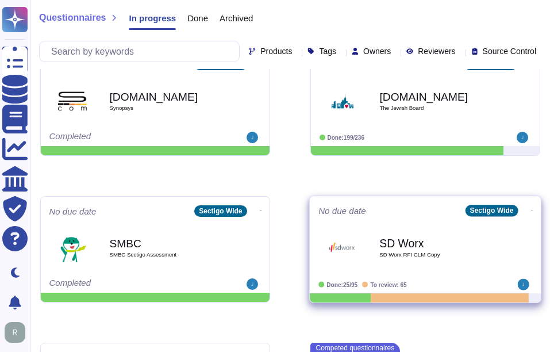
scroll to position [403, 0]
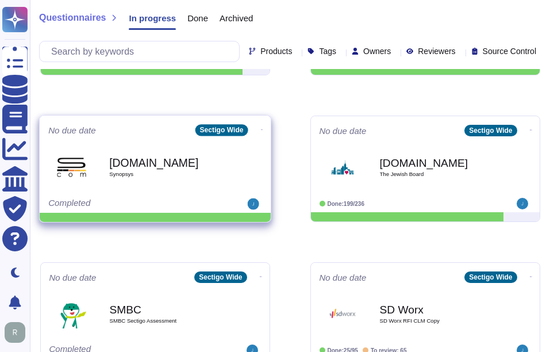
click at [187, 164] on b "[DOMAIN_NAME]" at bounding box center [167, 162] width 116 height 11
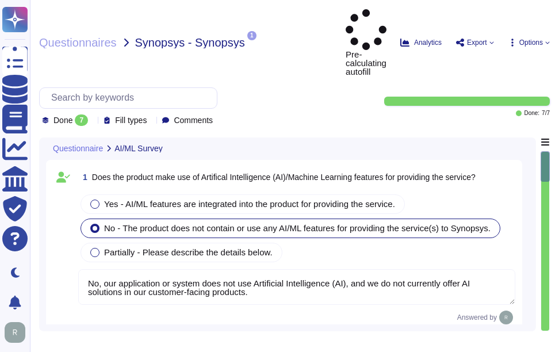
type textarea "No, our application or system does not use Artificial Intelligence (AI), and we…"
type textarea "The service provided is "Sectigo Certificate Manager," which offers digital cer…"
type textarea "(a) For questions about Services or Products, please reach out to your enterpri…"
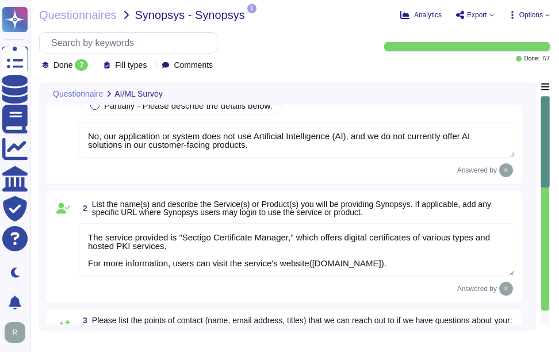
type textarea "Our organization complies with the following independent security assessments a…"
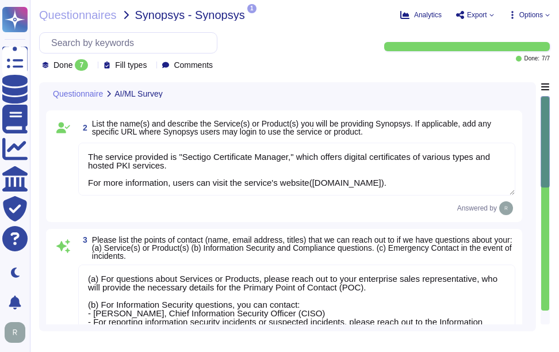
scroll to position [1, 0]
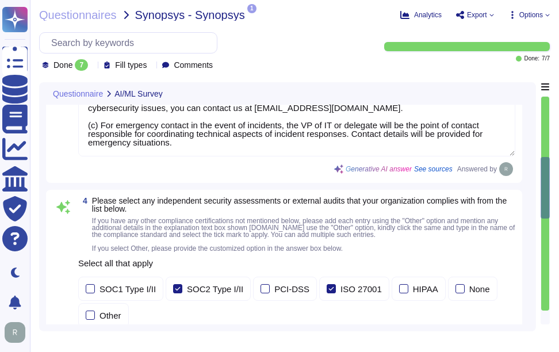
type textarea "No, our application or system does not use Artificial Intelligence (AI), and we…"
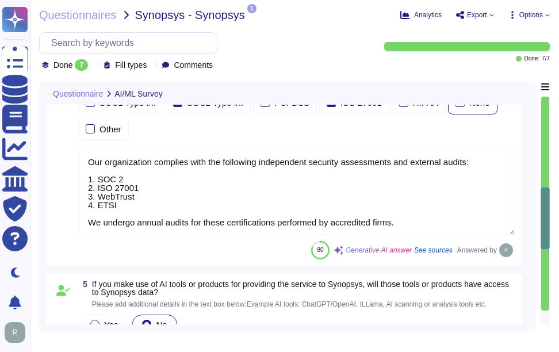
type textarea "Our application or system does not use Artificial Intelligence (AI), and we do …"
type textarea "Please refer our SOC 2 report."
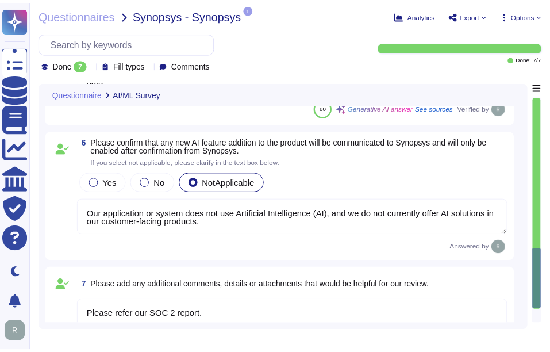
scroll to position [799, 0]
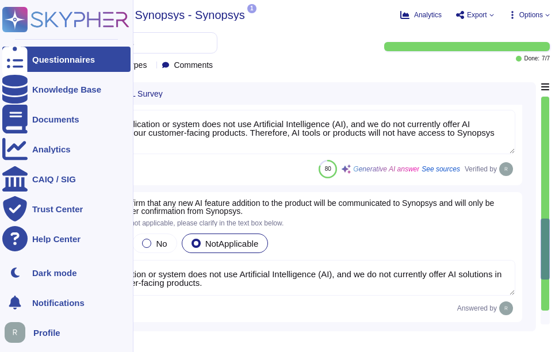
click at [33, 55] on div "Questionnaires" at bounding box center [63, 59] width 63 height 9
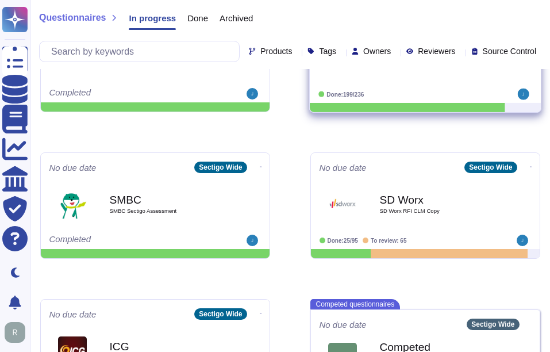
scroll to position [575, 0]
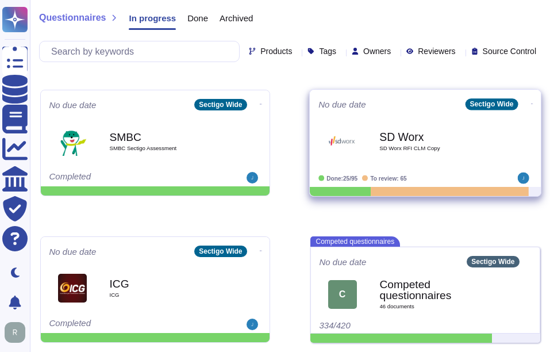
click at [390, 153] on div "SD Worx SD Worx RFI CLM Copy" at bounding box center [438, 141] width 116 height 47
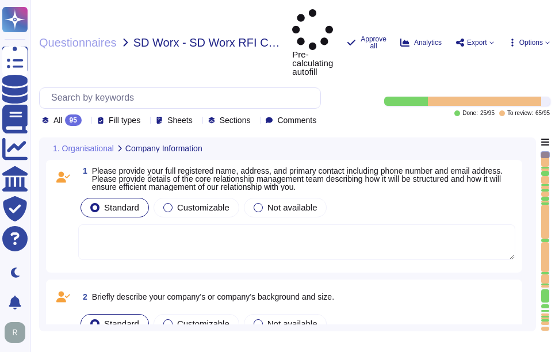
click at [86, 114] on div "All 95" at bounding box center [64, 120] width 44 height 12
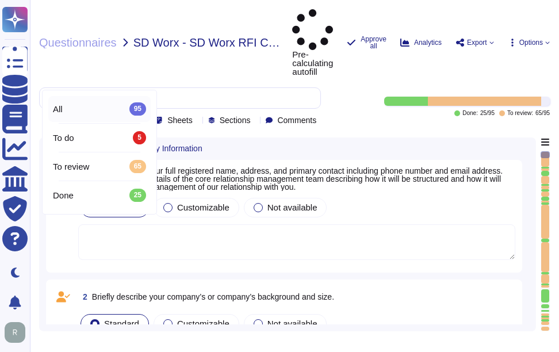
click at [85, 105] on div "All 95" at bounding box center [99, 108] width 93 height 13
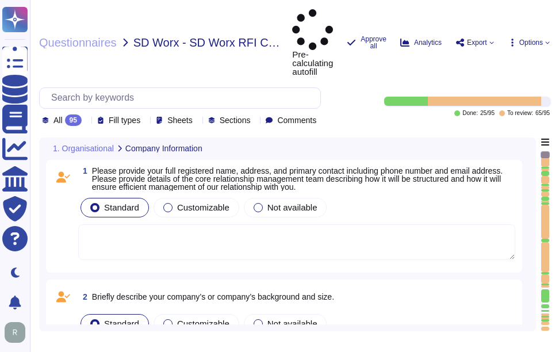
click at [134, 224] on textarea at bounding box center [296, 242] width 437 height 36
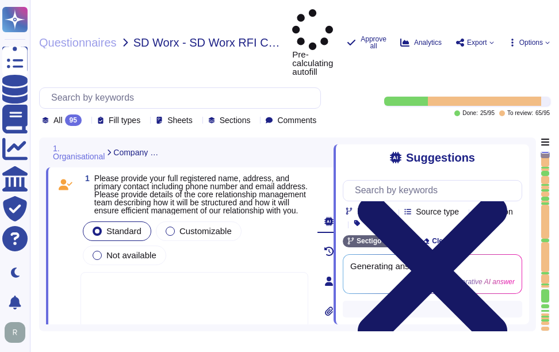
click at [520, 151] on icon at bounding box center [432, 270] width 179 height 239
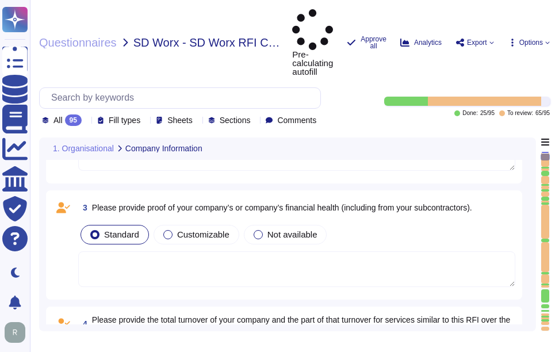
scroll to position [403, 0]
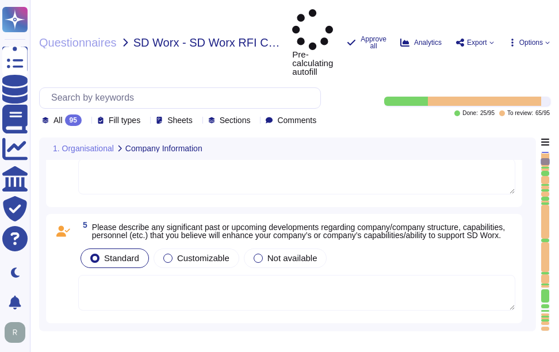
type textarea "Sectigo operates in the SaaS space and conducts business as both B2B and B2C. A…"
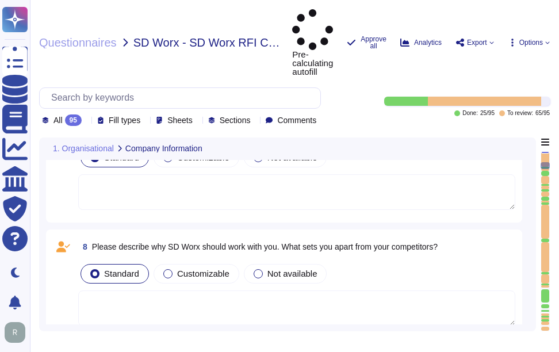
type textarea "Data is stored in colocation centers located in [GEOGRAPHIC_DATA], [US_STATE], …"
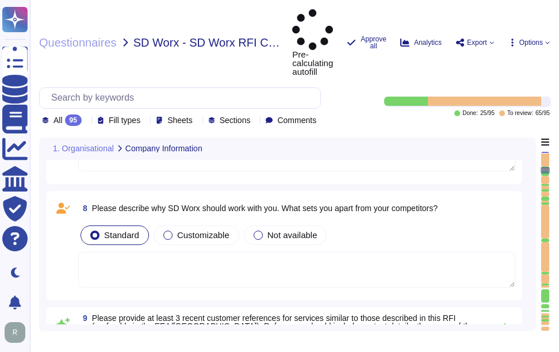
type textarea "Our standard Service Level Agreements (SLAs) include the following: - Uptime: -…"
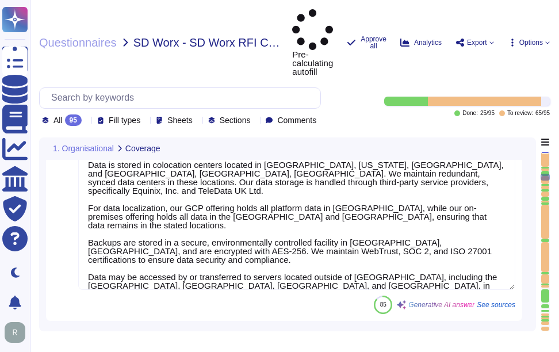
type textarea "Our incident management process is structured around a formal Incident Response…"
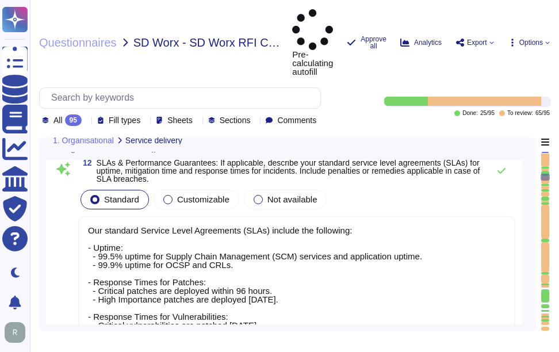
scroll to position [1438, 0]
type textarea "Data is stored in colocation centers located in [GEOGRAPHIC_DATA], [US_STATE], …"
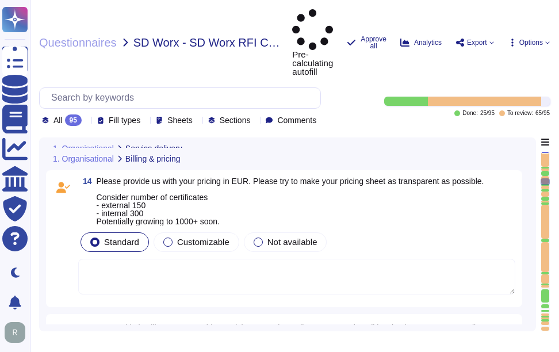
scroll to position [2128, 0]
type textarea "Our incident management process is structured around a formal Incident Response…"
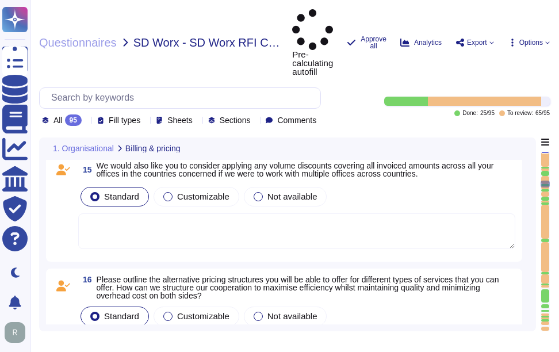
type textarea "Our organization currently maintains the following security and compliance cert…"
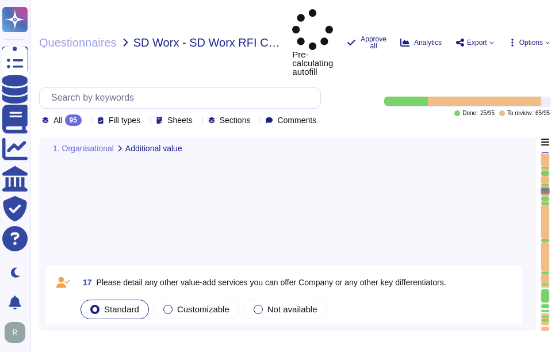
scroll to position [2530, 0]
type textarea "For MSCA discovery SCM(Sectigo Certificate Manager) provides and agent using LD…"
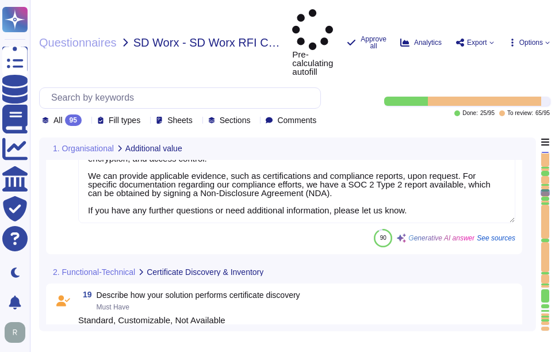
type textarea "SCM discovery finds SSL/TLS, Device, Client Certificates, and includes self-sig…"
type textarea "Yes, Sectigo Certificate Manager can discover, catalog, and track SSL/TLS certi…"
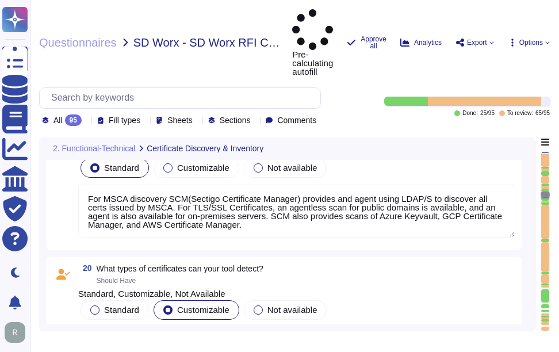
type textarea "The status of certificates is included in the inventory, including expiry."
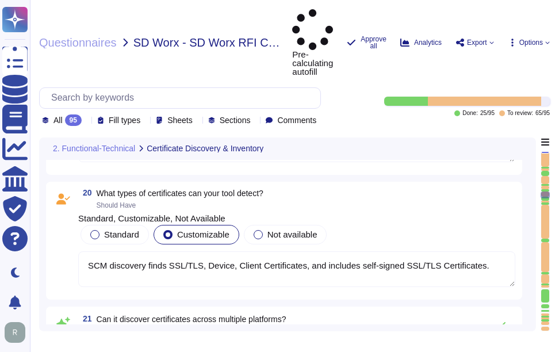
type textarea "The encryption and ciphers used are included in the inventory."
drag, startPoint x: 542, startPoint y: 155, endPoint x: 546, endPoint y: 118, distance: 36.4
click at [546, 151] on div at bounding box center [545, 241] width 9 height 180
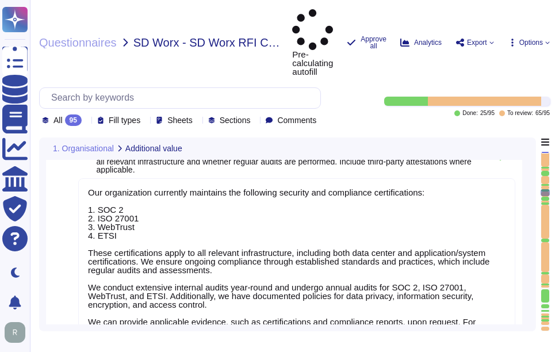
type textarea "Our organization currently maintains the following security and compliance cert…"
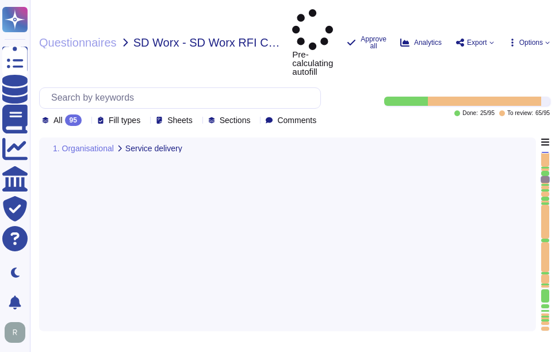
type textarea "Our standard Service Level Agreements (SLAs) include the following: - Uptime: -…"
type textarea "Our incident management process is structured around a formal Incident Response…"
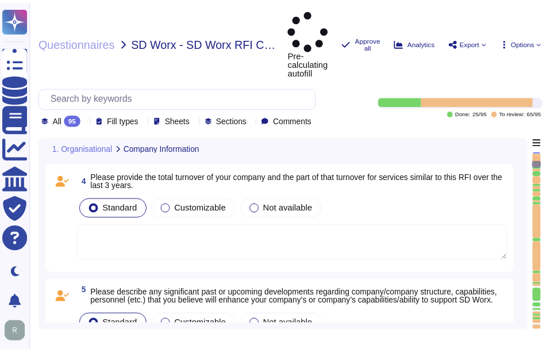
scroll to position [392, 0]
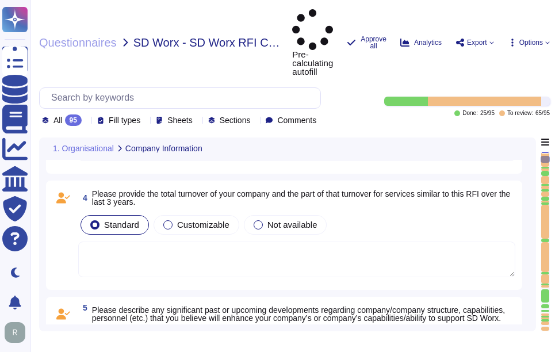
click at [546, 151] on div at bounding box center [545, 241] width 9 height 180
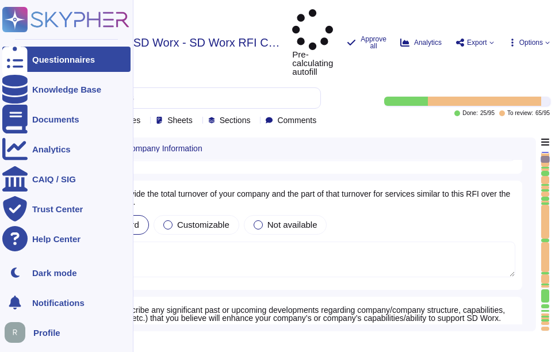
click at [48, 54] on div "Questionnaires" at bounding box center [66, 59] width 128 height 25
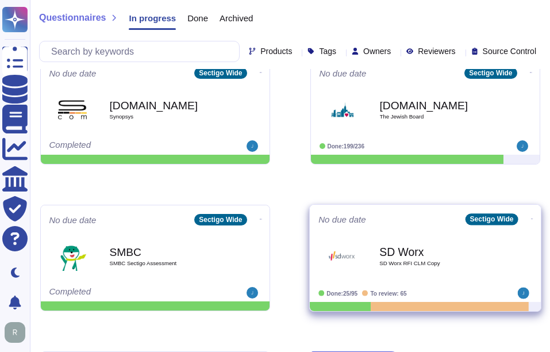
scroll to position [575, 0]
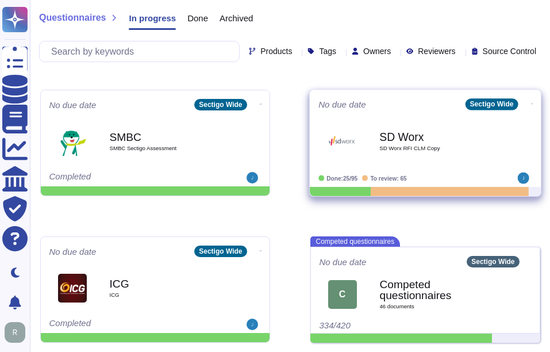
click at [418, 133] on b "SD Worx" at bounding box center [438, 136] width 116 height 11
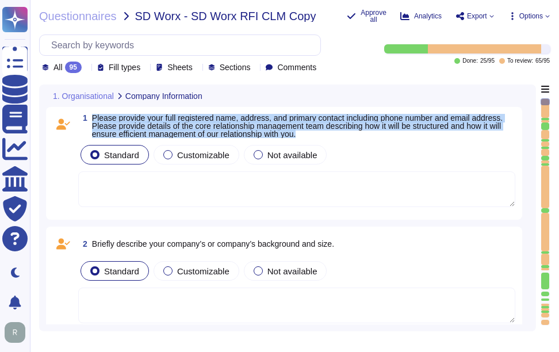
drag, startPoint x: 94, startPoint y: 116, endPoint x: 331, endPoint y: 136, distance: 237.8
click at [331, 136] on span "Please provide your full registered name, address, and primary contact includin…" at bounding box center [303, 126] width 423 height 24
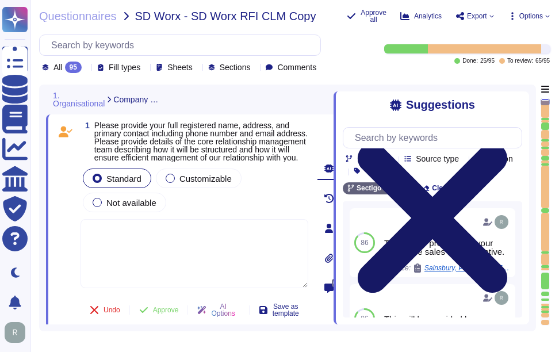
click at [514, 106] on icon at bounding box center [432, 217] width 179 height 239
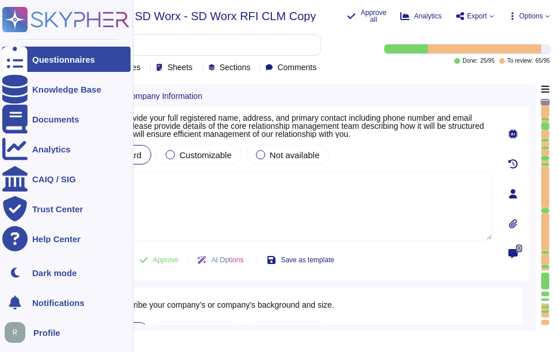
click at [65, 59] on div "Questionnaires" at bounding box center [63, 59] width 63 height 9
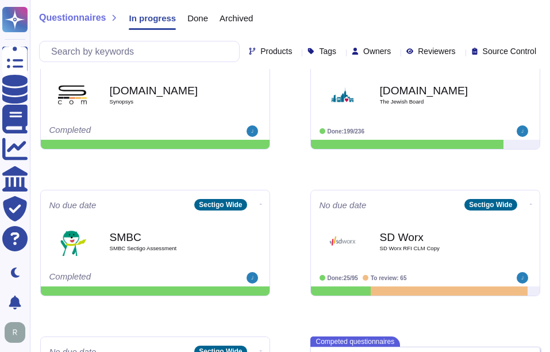
scroll to position [403, 0]
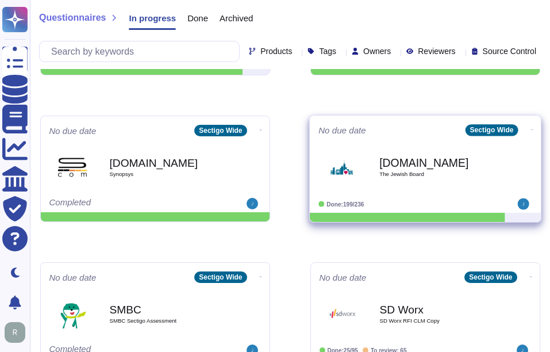
click at [466, 183] on div "[DOMAIN_NAME] The Jewish Board" at bounding box center [438, 167] width 116 height 47
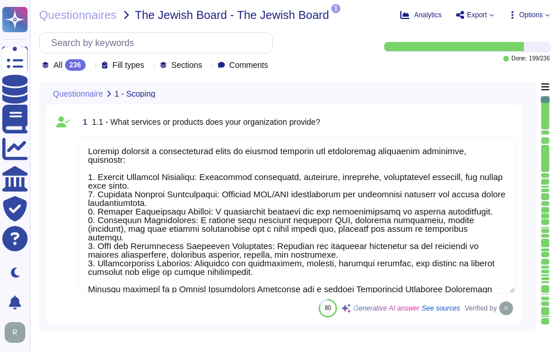
type textarea "Sectigo provides a comprehensive range of digital identity and certificate mana…"
type textarea "The sensitive data being stored includes: 1. Customer-provided email addresses:…"
click at [90, 66] on icon at bounding box center [90, 66] width 0 height 0
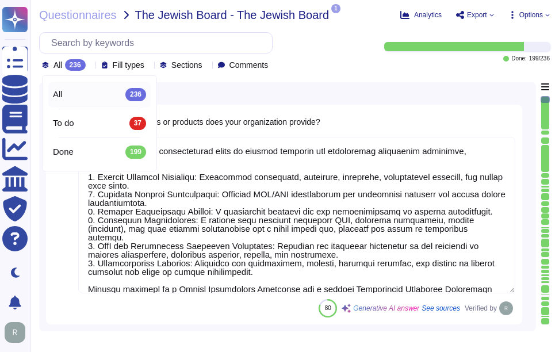
click at [87, 93] on div "All 236" at bounding box center [99, 94] width 93 height 13
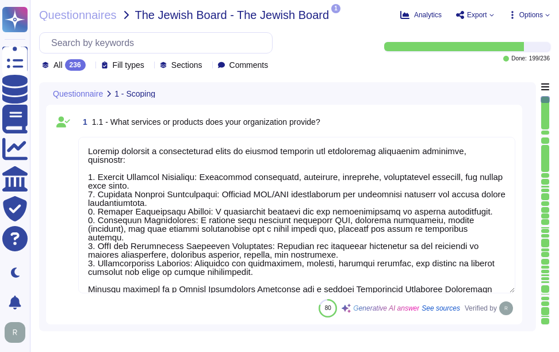
scroll to position [1, 0]
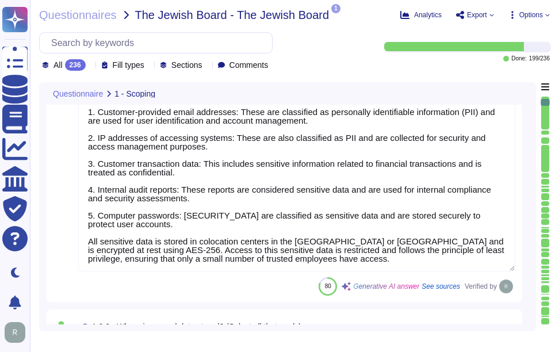
type textarea "Access to scoped data is restricted to a very small number of senior trusted em…"
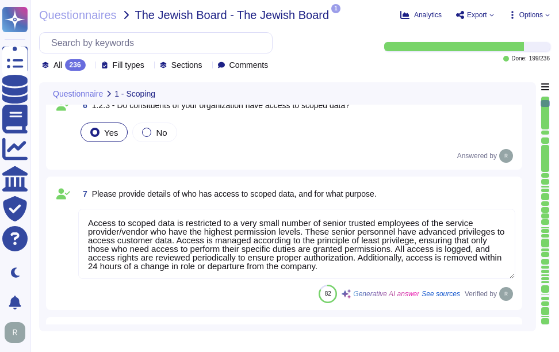
scroll to position [863, 0]
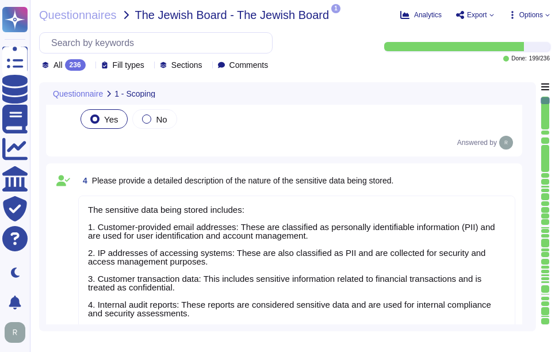
type textarea "Sectigo provides a comprehensive range of digital identity and certificate mana…"
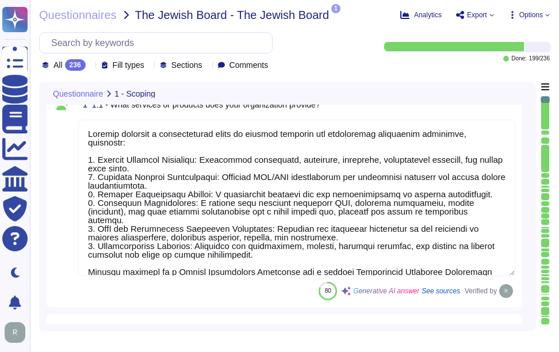
scroll to position [0, 0]
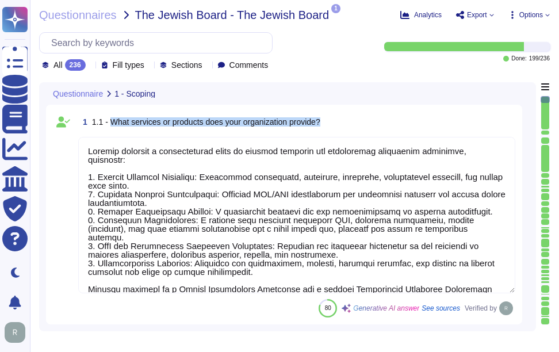
drag, startPoint x: 109, startPoint y: 120, endPoint x: 400, endPoint y: 119, distance: 291.0
click at [400, 119] on div "1 1.1 - What services or products does your organization provide?" at bounding box center [296, 122] width 437 height 21
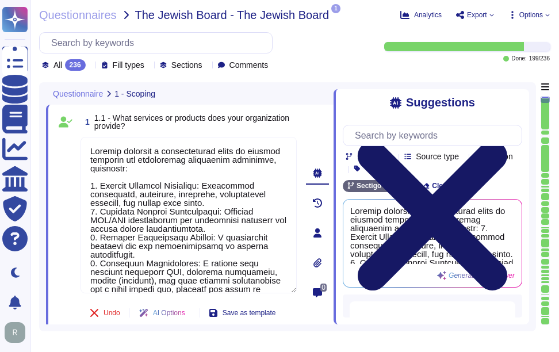
click at [507, 141] on icon at bounding box center [433, 216] width 150 height 150
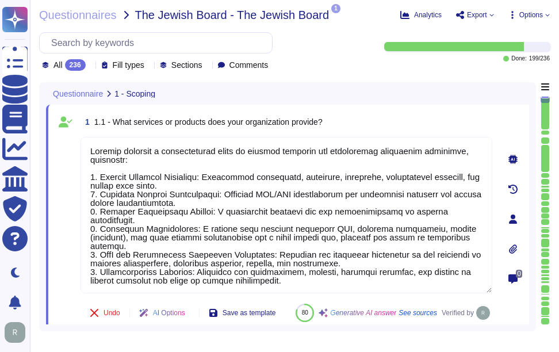
click at [397, 121] on div "1 1.1 - What services or products does your organization provide?" at bounding box center [287, 122] width 412 height 21
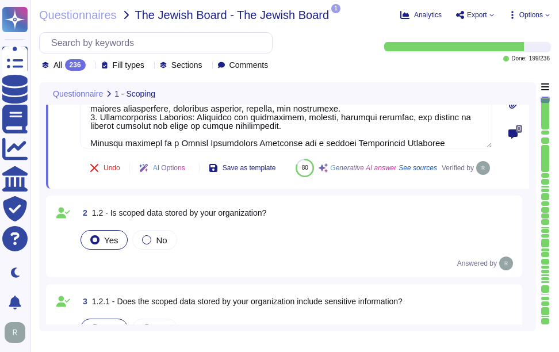
scroll to position [173, 0]
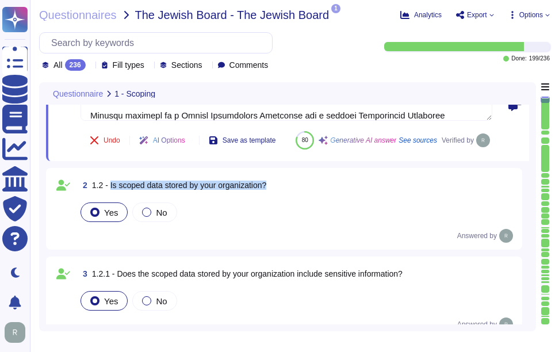
drag, startPoint x: 109, startPoint y: 212, endPoint x: 311, endPoint y: 212, distance: 202.4
click at [311, 196] on div "2 1.2 - Is scoped data stored by your organization?" at bounding box center [296, 185] width 437 height 21
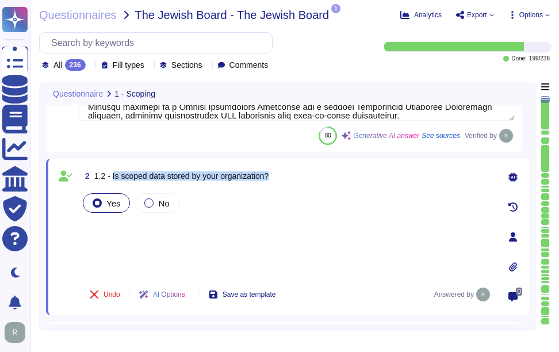
scroll to position [1, 0]
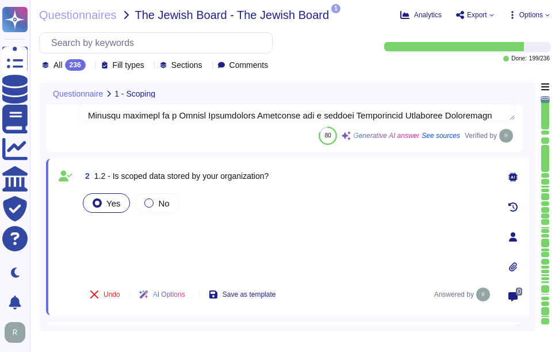
click at [139, 243] on div "Yes No" at bounding box center [287, 233] width 412 height 85
drag, startPoint x: 112, startPoint y: 175, endPoint x: 327, endPoint y: 170, distance: 215.2
click at [327, 170] on div "2 1.2 - Is scoped data stored by your organization?" at bounding box center [287, 176] width 412 height 21
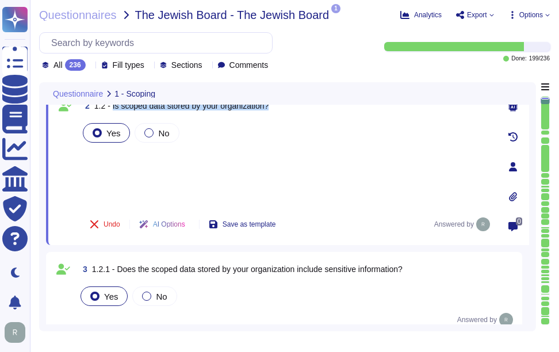
scroll to position [230, 0]
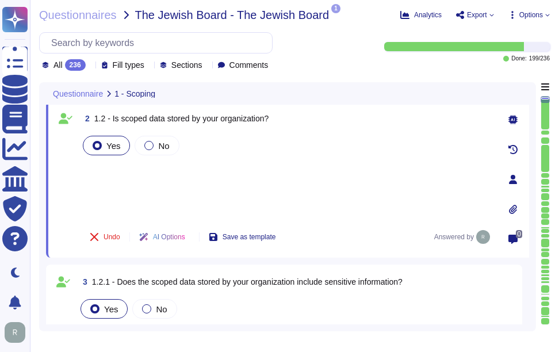
click at [102, 174] on div "Yes No" at bounding box center [287, 175] width 412 height 85
click at [116, 200] on div "Yes No" at bounding box center [287, 175] width 412 height 85
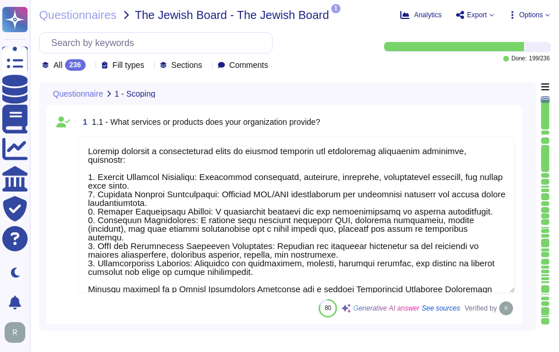
scroll to position [1, 0]
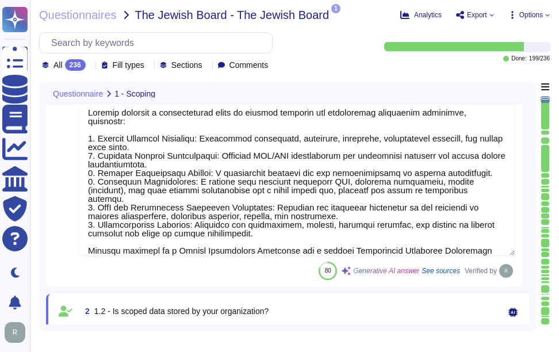
type textarea "The sensitive data being stored includes: 1. Customer-provided email addresses:…"
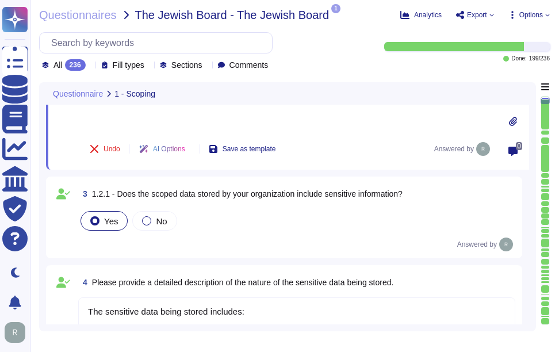
scroll to position [345, 0]
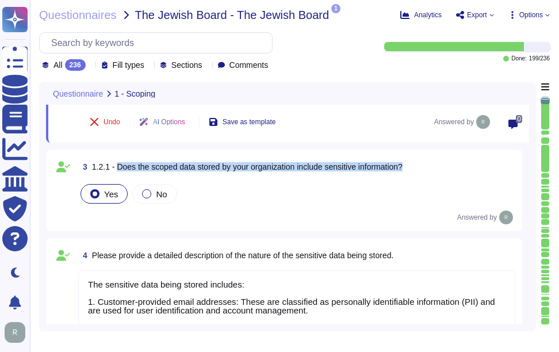
drag, startPoint x: 116, startPoint y: 166, endPoint x: 412, endPoint y: 175, distance: 295.7
click at [412, 175] on div "3 1.2.1 - Does the scoped data stored by your organization include sensitive in…" at bounding box center [296, 166] width 437 height 21
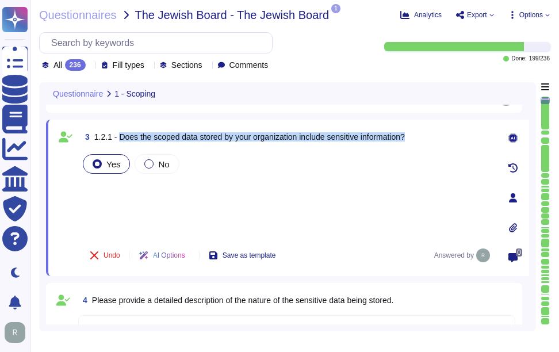
scroll to position [288, 0]
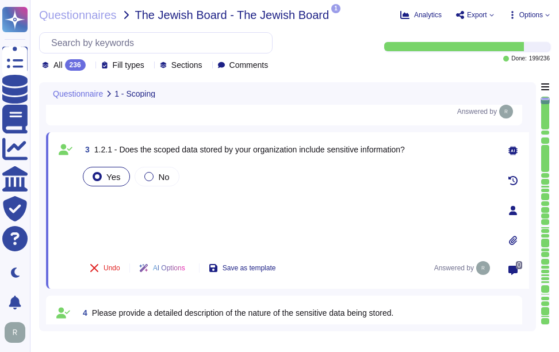
click at [124, 207] on div "Yes No" at bounding box center [287, 206] width 412 height 85
click at [154, 197] on div "Yes No" at bounding box center [287, 206] width 412 height 85
click at [113, 204] on div "Yes No" at bounding box center [287, 206] width 412 height 85
click at [109, 229] on div "Yes No" at bounding box center [287, 206] width 412 height 85
click at [104, 204] on div "Yes No" at bounding box center [287, 206] width 412 height 85
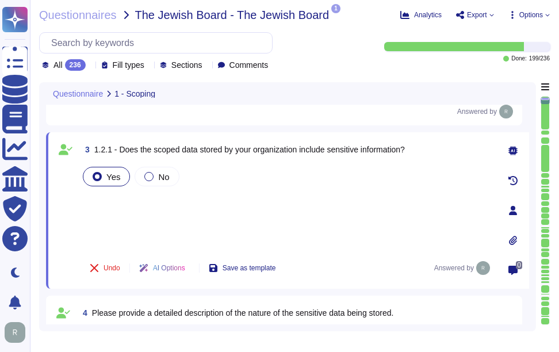
click at [126, 236] on div "Yes No" at bounding box center [287, 206] width 412 height 85
click at [176, 221] on div "Yes No" at bounding box center [287, 206] width 412 height 85
click at [131, 198] on div "Yes No" at bounding box center [287, 206] width 412 height 85
click at [123, 223] on div "Yes No" at bounding box center [287, 206] width 412 height 85
click at [147, 198] on div "Yes No" at bounding box center [287, 206] width 412 height 85
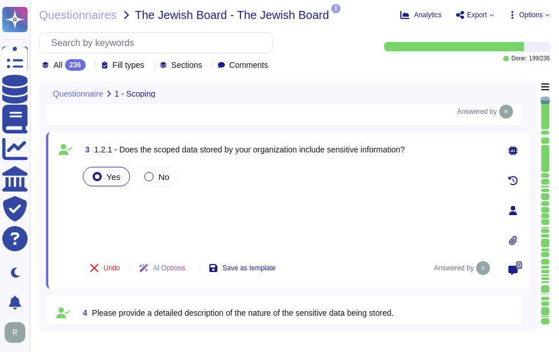
click at [109, 225] on div "Yes No" at bounding box center [287, 206] width 412 height 85
click at [108, 202] on div "Yes No" at bounding box center [287, 206] width 412 height 85
click at [118, 228] on div "Yes No" at bounding box center [287, 206] width 412 height 85
click at [189, 224] on div "Yes No" at bounding box center [287, 206] width 412 height 85
click at [133, 218] on div "Yes No" at bounding box center [287, 206] width 412 height 85
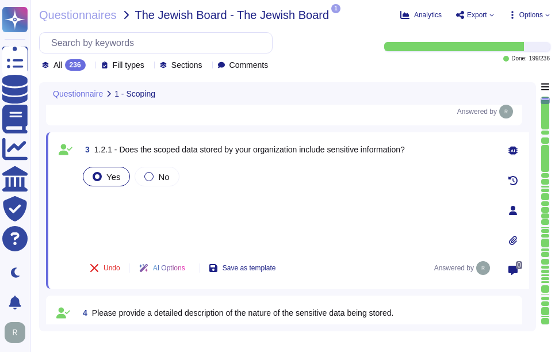
click at [106, 196] on div "Yes No" at bounding box center [287, 206] width 412 height 85
click at [106, 233] on div "Yes No" at bounding box center [287, 206] width 412 height 85
click at [258, 229] on div "Yes No" at bounding box center [287, 206] width 412 height 85
click at [118, 209] on div "Yes No" at bounding box center [287, 206] width 412 height 85
click at [113, 233] on div "Yes No" at bounding box center [287, 206] width 412 height 85
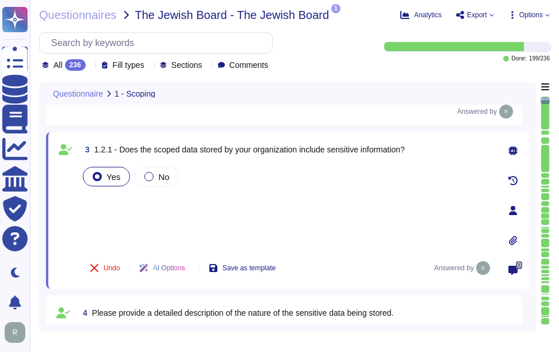
click at [162, 220] on div "Yes No" at bounding box center [287, 206] width 412 height 85
click at [127, 202] on div "Yes No" at bounding box center [287, 206] width 412 height 85
click at [113, 201] on div "Yes No" at bounding box center [287, 206] width 412 height 85
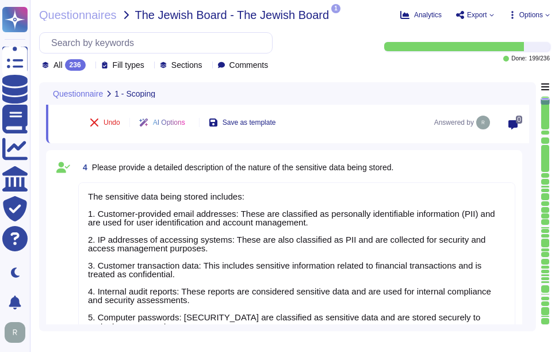
scroll to position [460, 0]
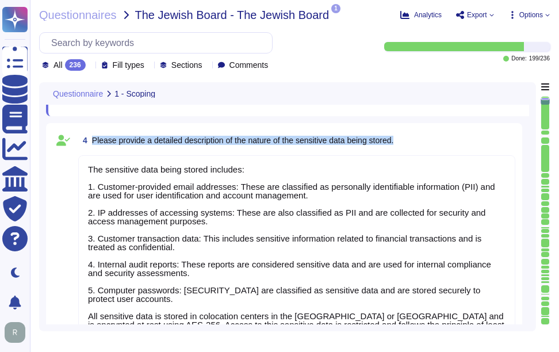
drag, startPoint x: 92, startPoint y: 138, endPoint x: 431, endPoint y: 140, distance: 339.3
click at [431, 140] on div "4 Please provide a detailed description of the nature of the sensitive data bei…" at bounding box center [296, 140] width 437 height 21
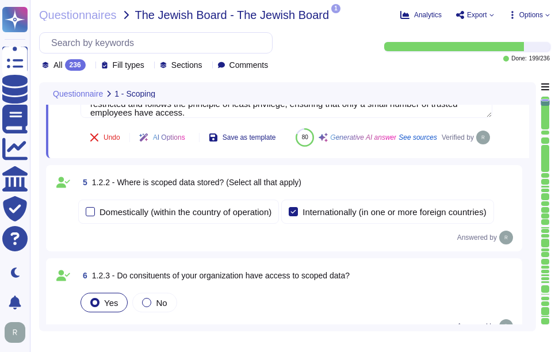
scroll to position [633, 0]
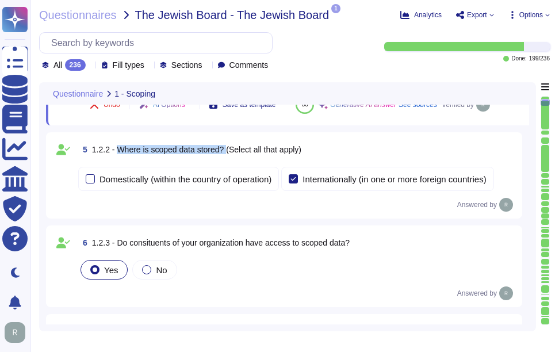
drag, startPoint x: 117, startPoint y: 175, endPoint x: 225, endPoint y: 180, distance: 107.6
click at [225, 154] on span "1.2.2 - Where is scoped data stored? (Select all that apply)" at bounding box center [196, 149] width 209 height 9
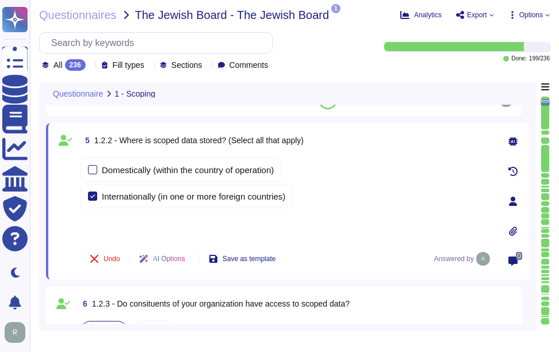
click at [100, 210] on div "Domestically (within the country of operation) Internationally (in one or more …" at bounding box center [287, 197] width 412 height 85
click at [108, 229] on div "Domestically (within the country of operation) Internationally (in one or more …" at bounding box center [287, 197] width 412 height 85
click at [176, 225] on div "Domestically (within the country of operation) Internationally (in one or more …" at bounding box center [287, 197] width 412 height 85
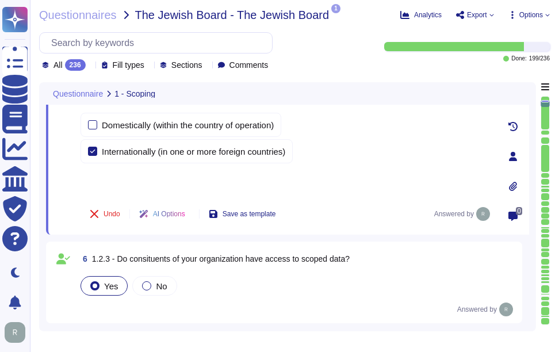
scroll to position [690, 0]
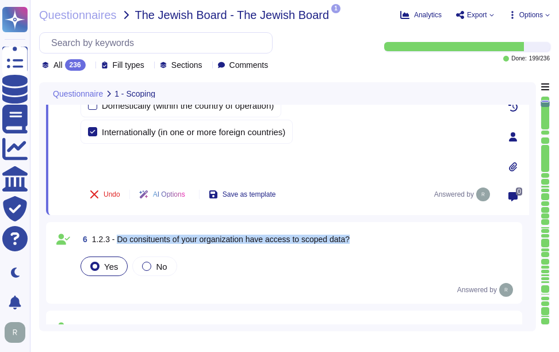
drag, startPoint x: 117, startPoint y: 238, endPoint x: 381, endPoint y: 241, distance: 264.0
click at [381, 241] on div "6 1.2.3 - Do consituents of your organization have access to scoped data?" at bounding box center [296, 239] width 437 height 21
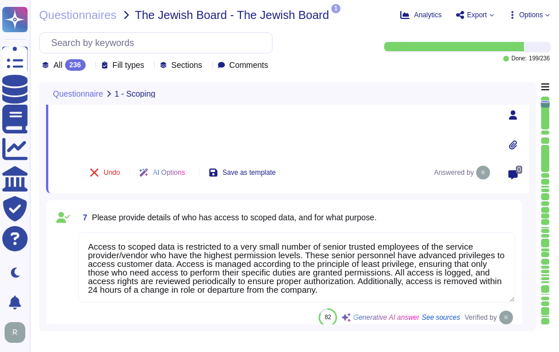
scroll to position [1, 0]
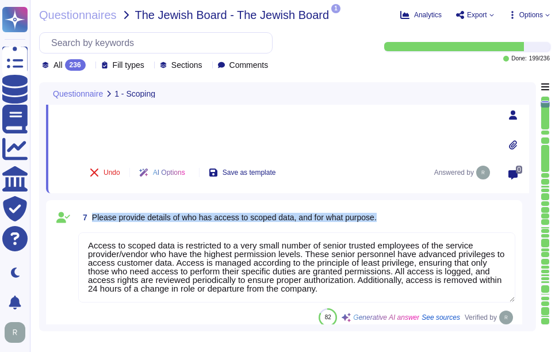
drag, startPoint x: 92, startPoint y: 216, endPoint x: 416, endPoint y: 217, distance: 324.4
click at [416, 217] on div "7 Please provide details of who has access to scoped data, and for what purpose." at bounding box center [296, 217] width 437 height 21
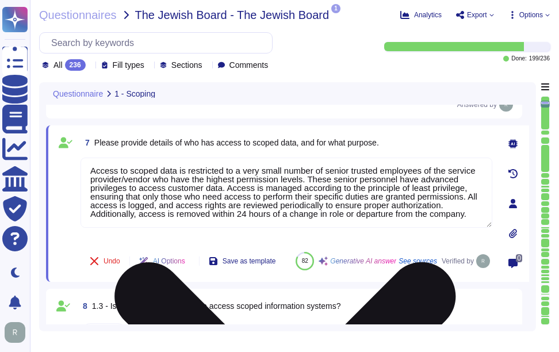
click at [324, 197] on textarea "Access to scoped data is restricted to a very small number of senior trusted em…" at bounding box center [287, 193] width 412 height 70
paste textarea "to perform their specific duties. Access is managed according to the principle …"
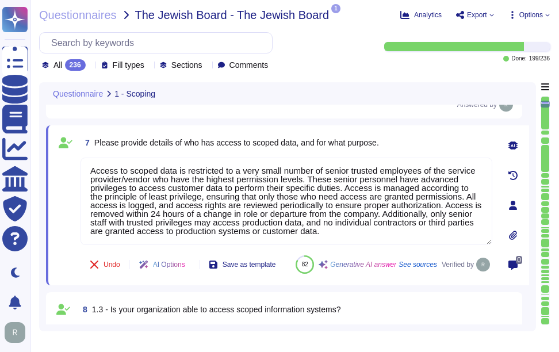
click at [414, 142] on div "7 Please provide details of who has access to scoped data, and for what purpose." at bounding box center [287, 142] width 412 height 21
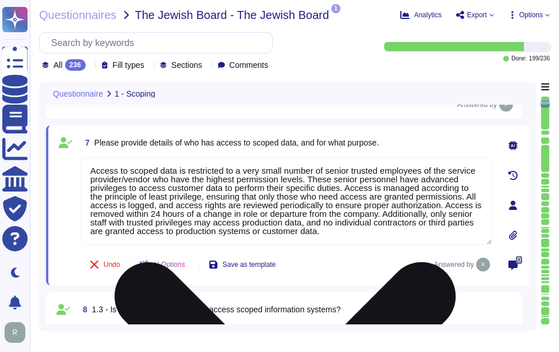
click at [275, 207] on textarea "Access to scoped data is restricted to a very small number of senior trusted em…" at bounding box center [287, 201] width 412 height 87
paste textarea "indeed restricted to a very small number of senior trusted employees who posses…"
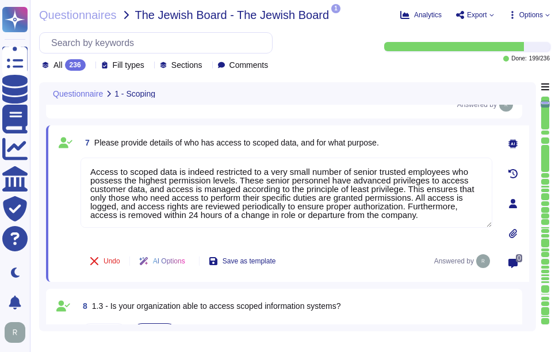
type textarea "Access to scoped data is indeed restricted to a very small number of senior tru…"
click at [431, 140] on div "7 Please provide details of who has access to scoped data, and for what purpose." at bounding box center [287, 142] width 412 height 21
click at [428, 140] on div "7 Please provide details of who has access to scoped data, and for what purpose." at bounding box center [287, 142] width 412 height 21
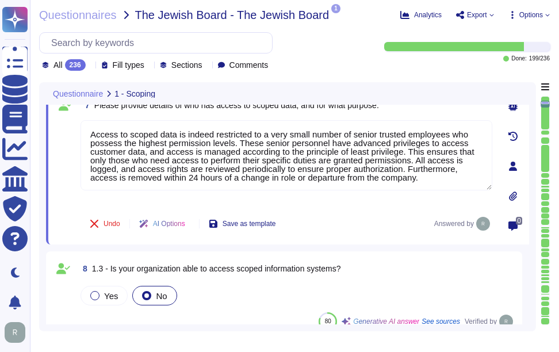
scroll to position [863, 0]
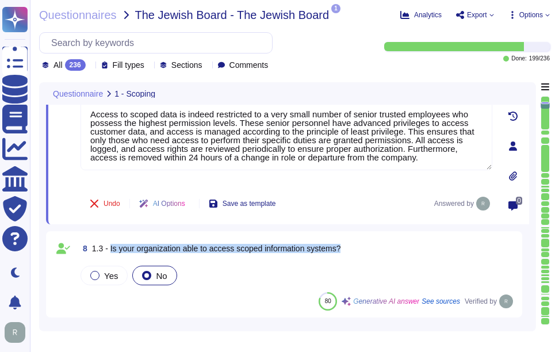
drag, startPoint x: 110, startPoint y: 248, endPoint x: 370, endPoint y: 251, distance: 260.5
click at [370, 251] on div "8 1.3 - Is your organization able to access scoped information systems?" at bounding box center [296, 248] width 437 height 21
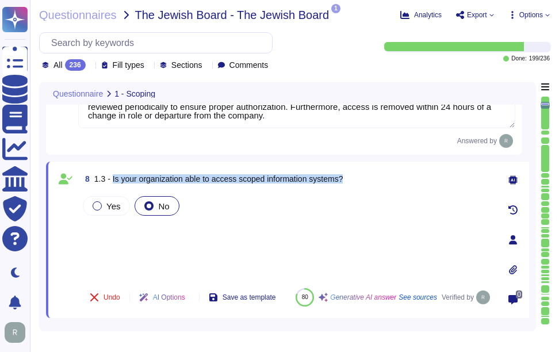
scroll to position [920, 0]
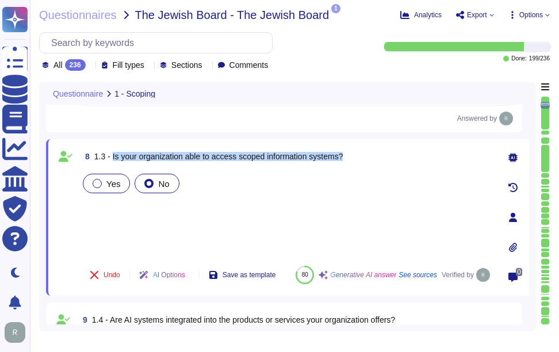
click at [105, 187] on div "Yes" at bounding box center [106, 184] width 47 height 20
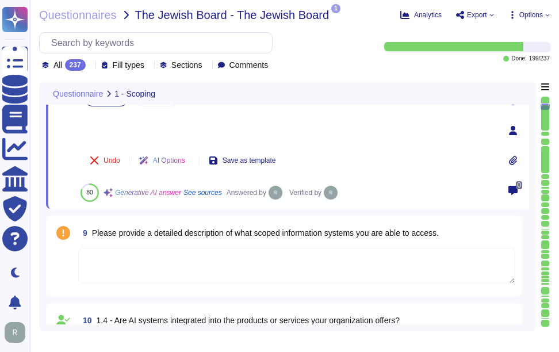
scroll to position [1035, 0]
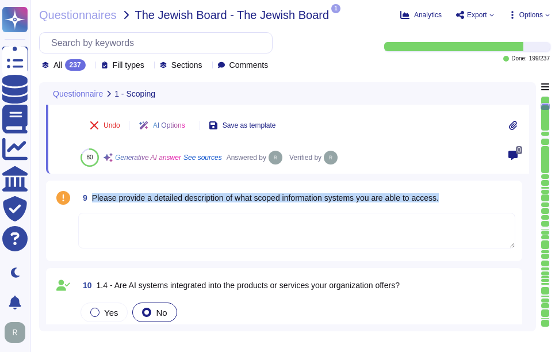
drag, startPoint x: 93, startPoint y: 196, endPoint x: 454, endPoint y: 201, distance: 361.8
click at [454, 201] on div "9 Please provide a detailed description of what scoped information systems you …" at bounding box center [296, 197] width 437 height 21
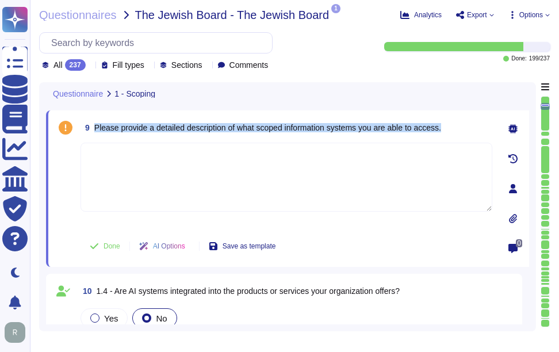
drag, startPoint x: 95, startPoint y: 125, endPoint x: 451, endPoint y: 128, distance: 356.6
click at [451, 128] on div "9 Please provide a detailed description of what scoped information systems you …" at bounding box center [287, 127] width 412 height 21
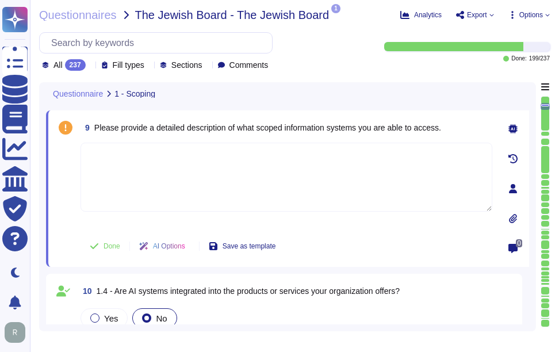
click at [286, 196] on textarea at bounding box center [287, 177] width 412 height 69
paste textarea "Access to scoped data is indeed restricted to a very small number of senior tru…"
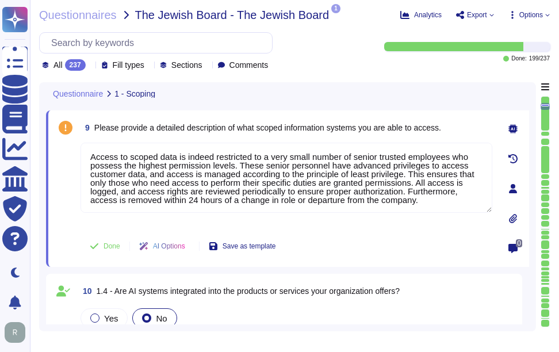
type textarea "Access to scoped data is indeed restricted to a very small number of senior tru…"
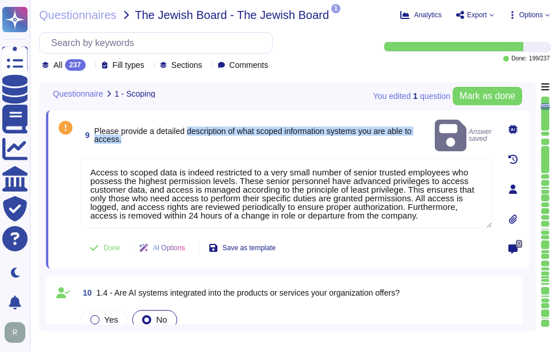
drag, startPoint x: 187, startPoint y: 127, endPoint x: 422, endPoint y: 131, distance: 235.3
click at [422, 131] on span "Please provide a detailed description of what scoped information systems you ar…" at bounding box center [262, 135] width 336 height 16
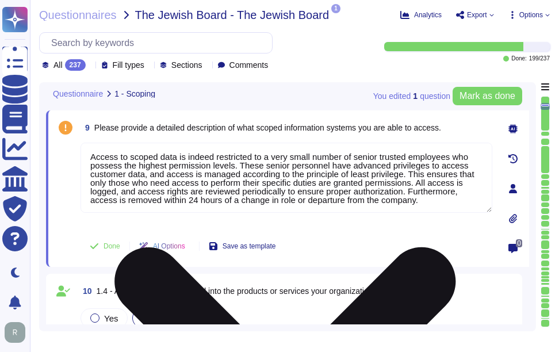
click at [238, 179] on textarea "Access to scoped data is indeed restricted to a very small number of senior tru…" at bounding box center [287, 178] width 412 height 70
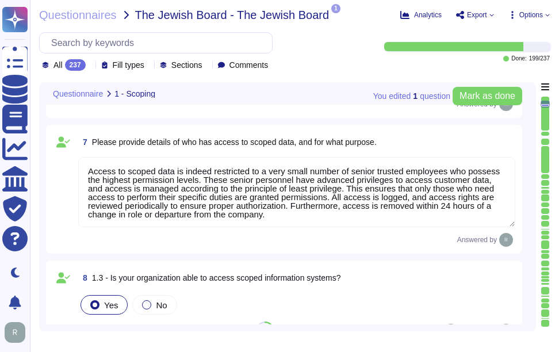
type textarea "The sensitive data being stored includes: 1. Customer-provided email addresses:…"
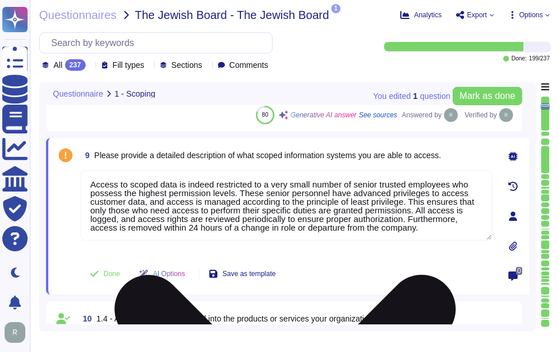
scroll to position [981, 0]
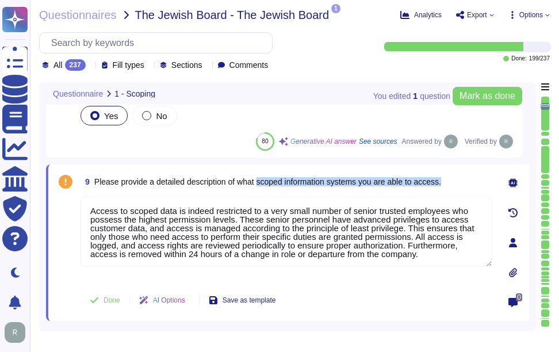
drag, startPoint x: 261, startPoint y: 180, endPoint x: 450, endPoint y: 183, distance: 189.2
click at [450, 183] on div "9 Please provide a detailed description of what scoped information systems you …" at bounding box center [287, 181] width 412 height 21
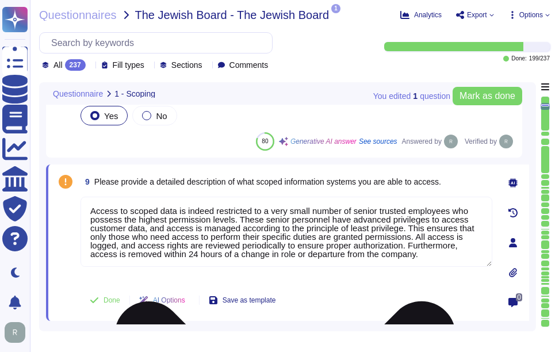
click at [321, 260] on textarea "Access to scoped data is indeed restricted to a very small number of senior tru…" at bounding box center [287, 232] width 412 height 70
paste textarea "information systems is granted to personnel according to their assigned roles a…"
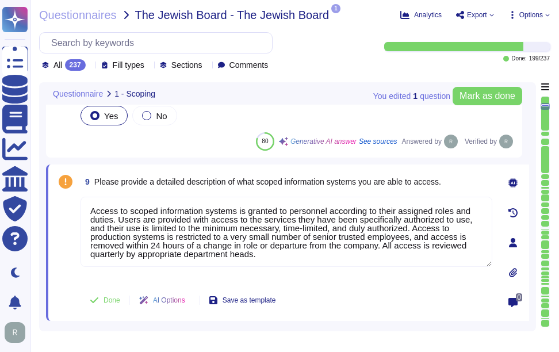
type textarea "Access to scoped information systems is granted to personnel according to their…"
click at [248, 181] on span "Please provide a detailed description of what scoped information systems you ar…" at bounding box center [267, 181] width 347 height 9
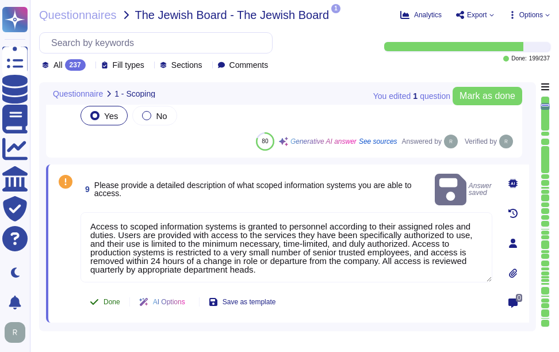
click at [109, 298] on span "Done" at bounding box center [112, 301] width 17 height 7
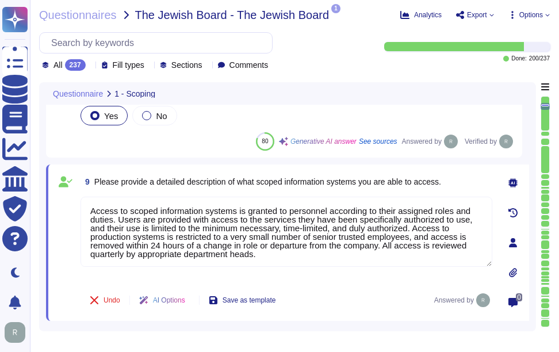
click at [90, 66] on icon at bounding box center [90, 66] width 0 height 0
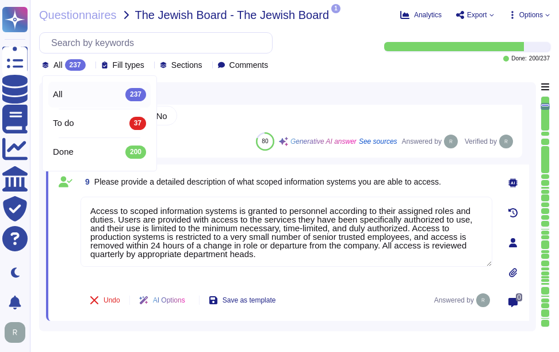
click at [90, 66] on icon at bounding box center [90, 66] width 0 height 0
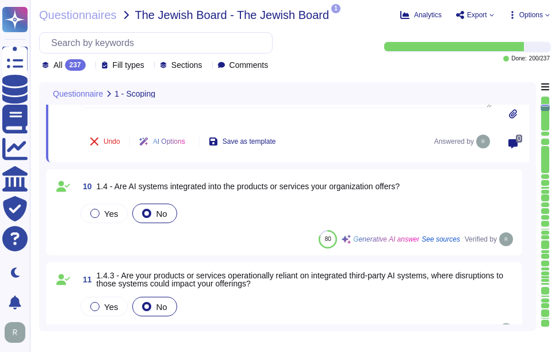
scroll to position [1154, 0]
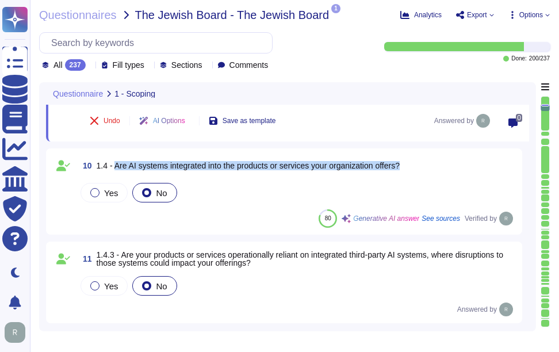
drag, startPoint x: 115, startPoint y: 165, endPoint x: 422, endPoint y: 160, distance: 306.6
click at [422, 160] on div "10 1.4 - Are AI systems integrated into the products or services your organizat…" at bounding box center [296, 165] width 437 height 21
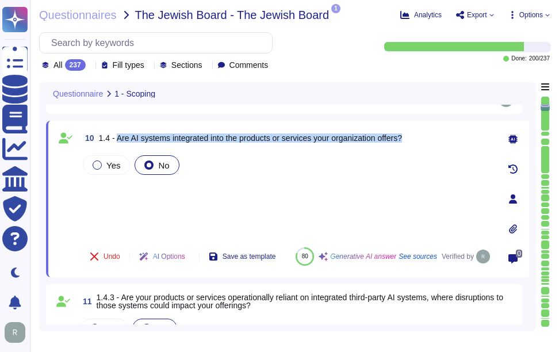
type textarea "Access to scoped data is indeed restricted to a very small number of senior tru…"
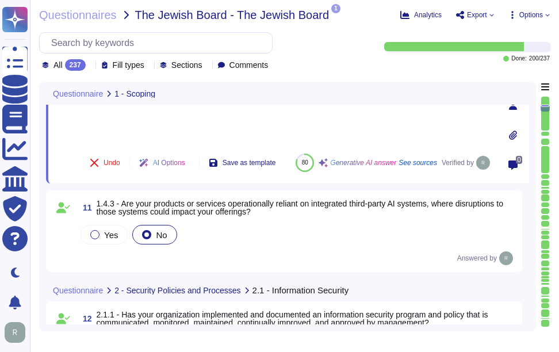
scroll to position [1269, 0]
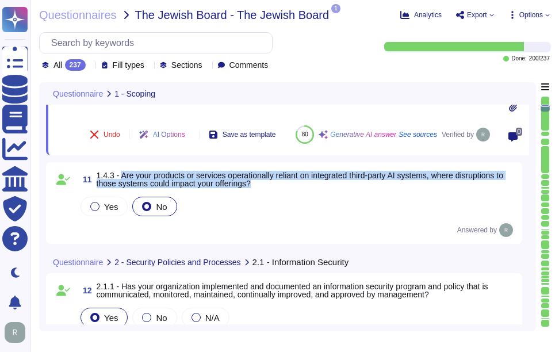
drag, startPoint x: 123, startPoint y: 175, endPoint x: 297, endPoint y: 187, distance: 174.7
click at [297, 187] on span "1.4.3 - Are your products or services operationally reliant on integrated third…" at bounding box center [306, 179] width 419 height 16
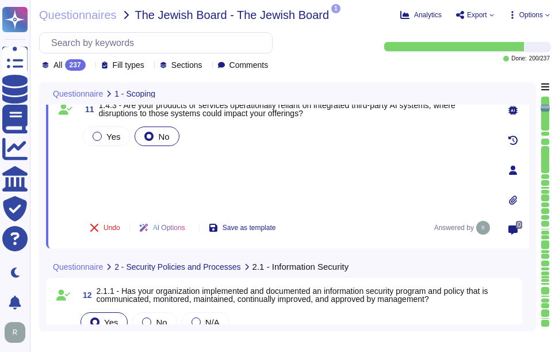
click at [156, 196] on div "Yes No" at bounding box center [287, 166] width 412 height 85
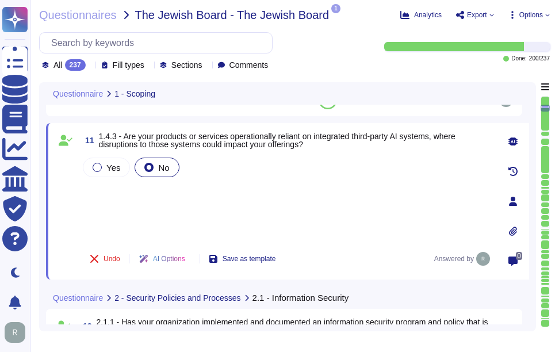
scroll to position [1211, 0]
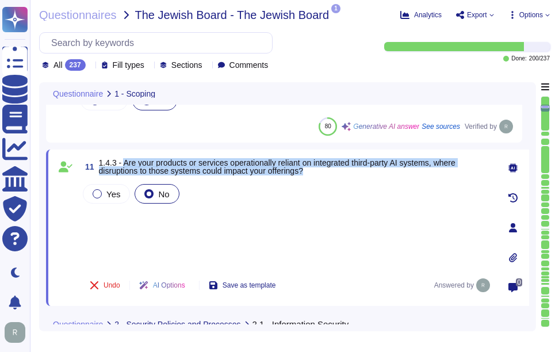
drag, startPoint x: 123, startPoint y: 161, endPoint x: 327, endPoint y: 169, distance: 203.7
click at [327, 169] on span "1.4.3 - Are your products or services operationally reliant on integrated third…" at bounding box center [295, 167] width 393 height 16
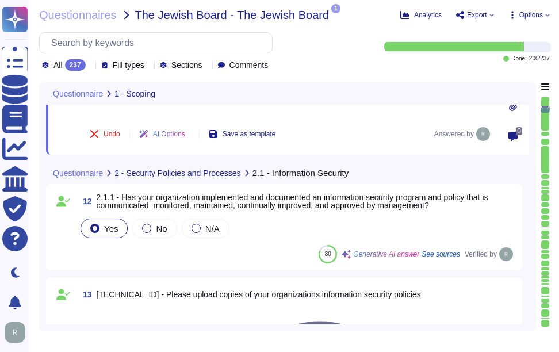
scroll to position [1384, 0]
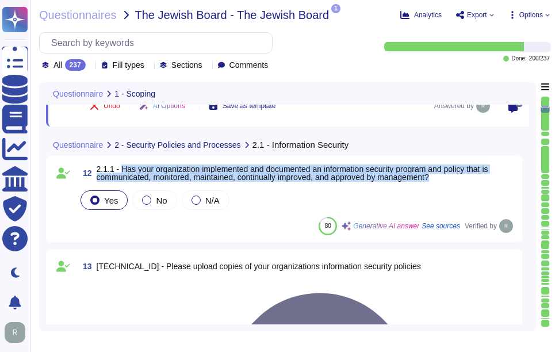
drag, startPoint x: 120, startPoint y: 168, endPoint x: 451, endPoint y: 178, distance: 331.4
click at [451, 178] on span "2.1.1 - Has your organization implemented and documented an information securit…" at bounding box center [306, 173] width 419 height 16
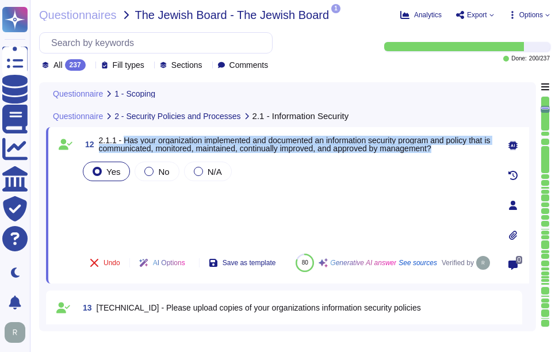
type textarea "Access to scoped information systems is granted to personnel according to their…"
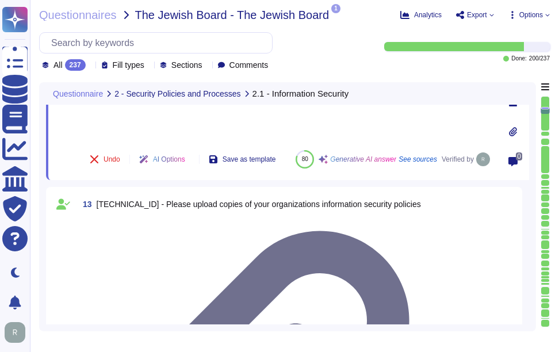
scroll to position [1441, 0]
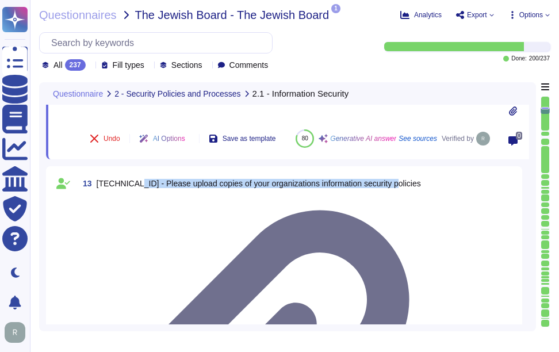
drag, startPoint x: 125, startPoint y: 182, endPoint x: 395, endPoint y: 183, distance: 269.7
click at [395, 183] on div "13 [TECHNICAL_ID] - Please upload copies of your organizations information secu…" at bounding box center [296, 183] width 437 height 21
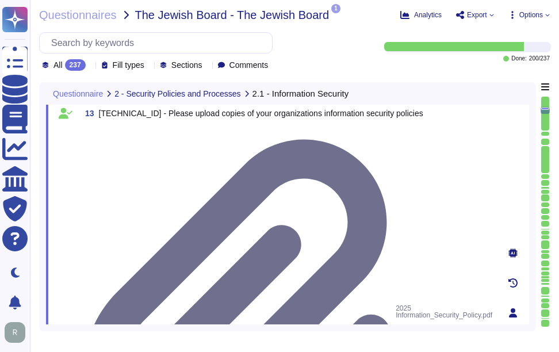
click at [252, 128] on div at bounding box center [287, 128] width 412 height 0
click at [151, 128] on div at bounding box center [287, 128] width 412 height 0
click at [144, 128] on div at bounding box center [287, 128] width 412 height 0
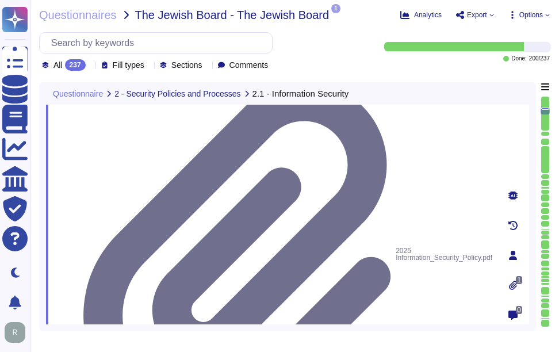
drag, startPoint x: 120, startPoint y: 214, endPoint x: 387, endPoint y: 221, distance: 266.9
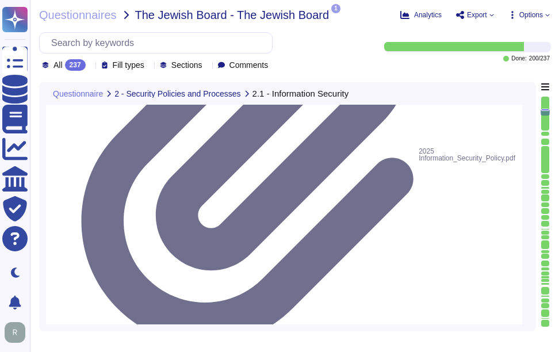
scroll to position [1614, 0]
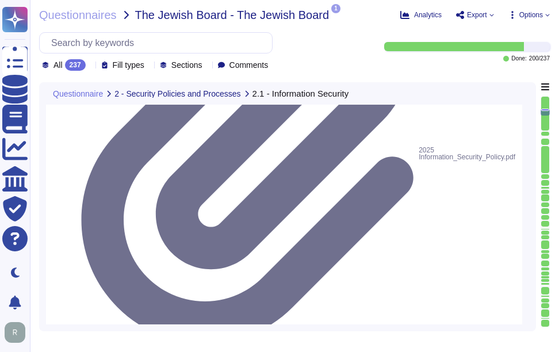
drag, startPoint x: 122, startPoint y: 166, endPoint x: 392, endPoint y: 176, distance: 270.5
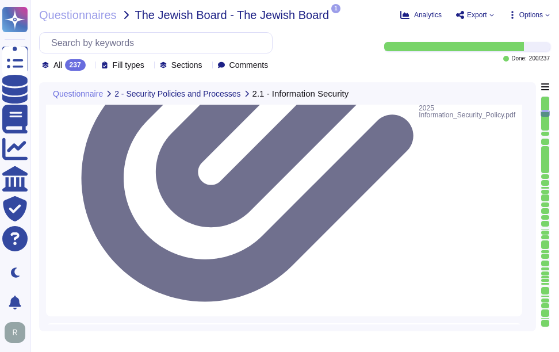
scroll to position [1671, 0]
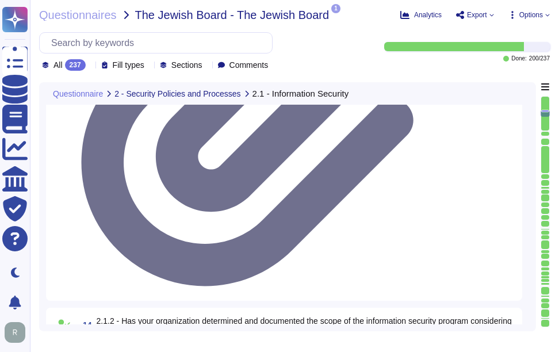
drag, startPoint x: 121, startPoint y: 196, endPoint x: 180, endPoint y: 205, distance: 59.9
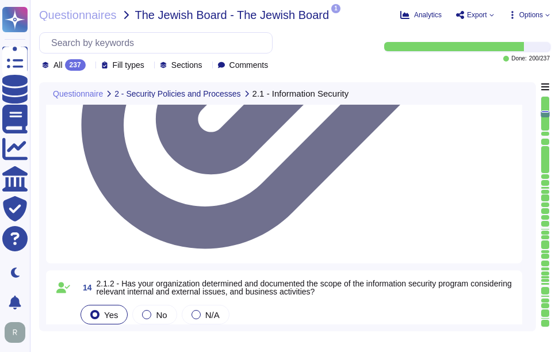
scroll to position [1729, 0]
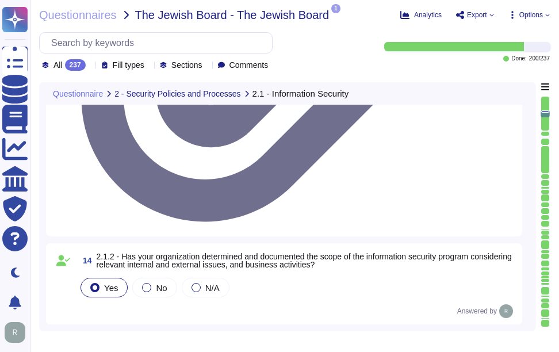
drag, startPoint x: 120, startPoint y: 227, endPoint x: 463, endPoint y: 237, distance: 342.9
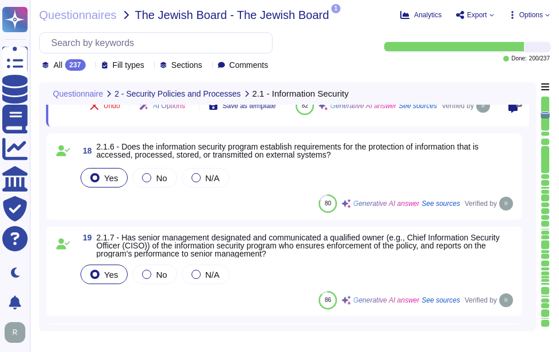
scroll to position [1901, 0]
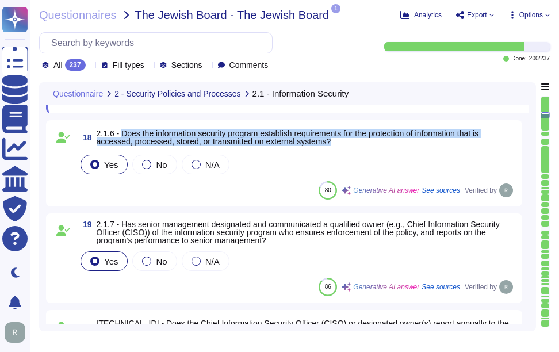
drag, startPoint x: 122, startPoint y: 131, endPoint x: 358, endPoint y: 141, distance: 236.6
click at [358, 141] on span "2.1.6 - Does the information security program establish requirements for the pr…" at bounding box center [306, 137] width 419 height 16
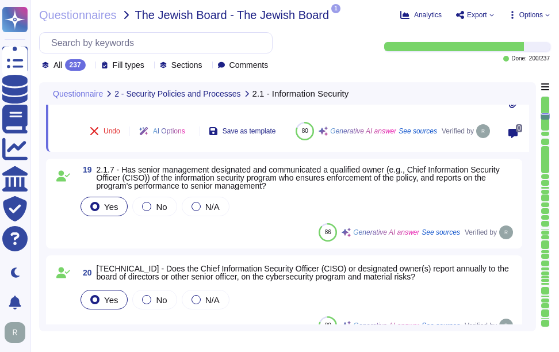
scroll to position [1959, 0]
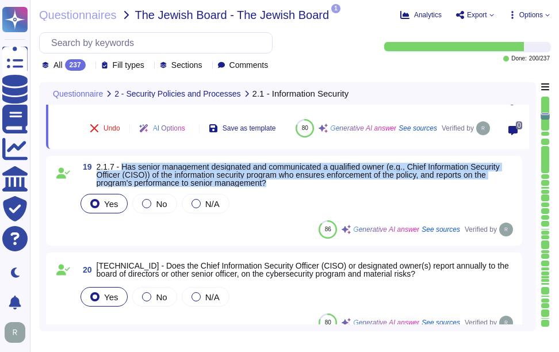
drag, startPoint x: 122, startPoint y: 166, endPoint x: 312, endPoint y: 181, distance: 190.3
click at [312, 181] on span "2.1.7 - Has senior management designated and communicated a qualified owner (e.…" at bounding box center [306, 175] width 419 height 24
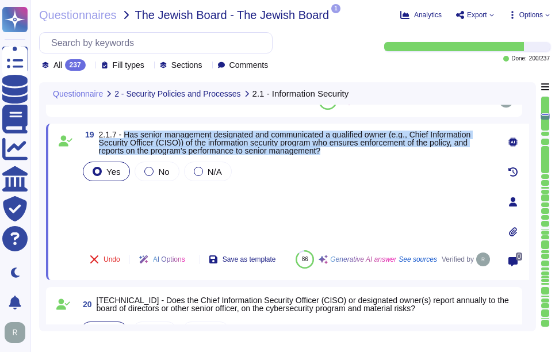
scroll to position [1901, 0]
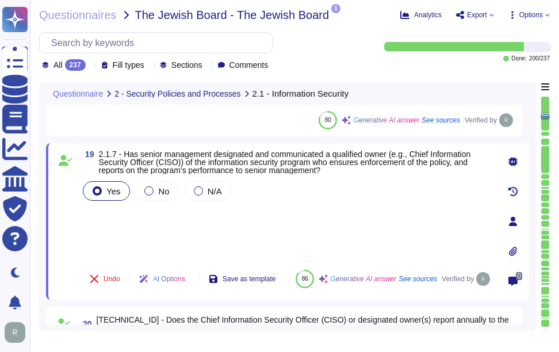
click at [213, 223] on div "Yes No N/A" at bounding box center [287, 220] width 412 height 82
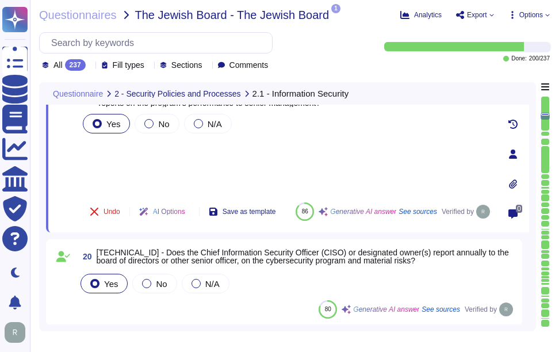
scroll to position [2016, 0]
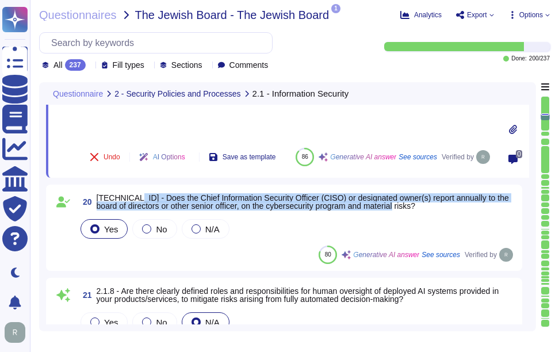
drag, startPoint x: 127, startPoint y: 199, endPoint x: 439, endPoint y: 205, distance: 311.8
click at [439, 205] on span "[TECHNICAL_ID] - Does the Chief Information Security Officer (CISO) or designat…" at bounding box center [306, 202] width 419 height 16
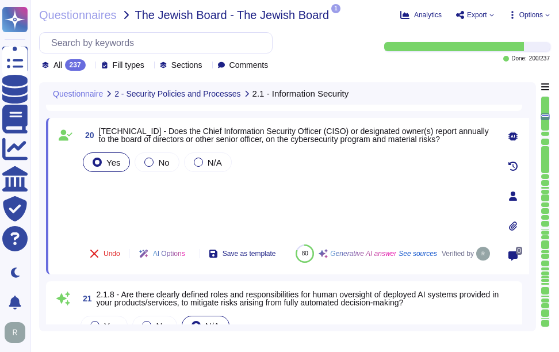
click at [138, 191] on div "Yes No N/A" at bounding box center [287, 192] width 412 height 85
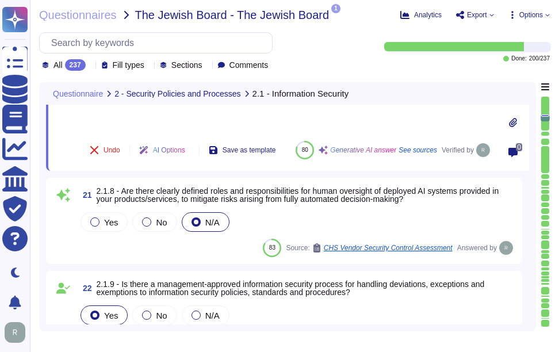
scroll to position [2131, 0]
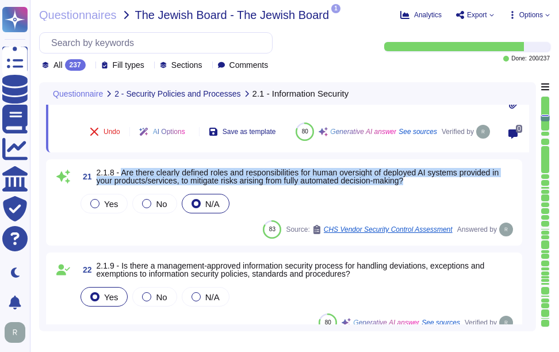
drag, startPoint x: 122, startPoint y: 169, endPoint x: 437, endPoint y: 182, distance: 314.8
click at [437, 182] on span "2.1.8 - Are there clearly defined roles and responsibilities for human oversigh…" at bounding box center [306, 177] width 419 height 16
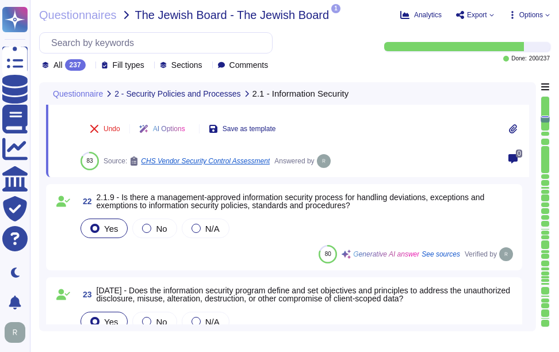
scroll to position [2246, 0]
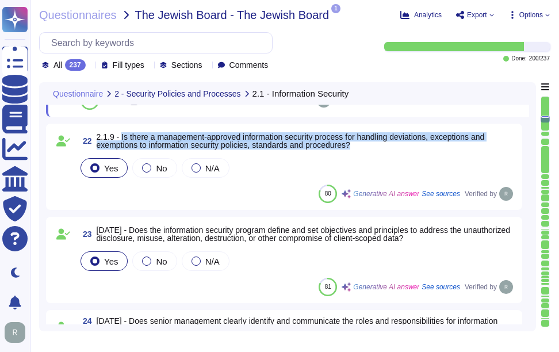
drag, startPoint x: 120, startPoint y: 136, endPoint x: 373, endPoint y: 151, distance: 253.5
click at [373, 151] on div "22 2.1.9 - Is there a management-approved information security process for hand…" at bounding box center [284, 167] width 462 height 72
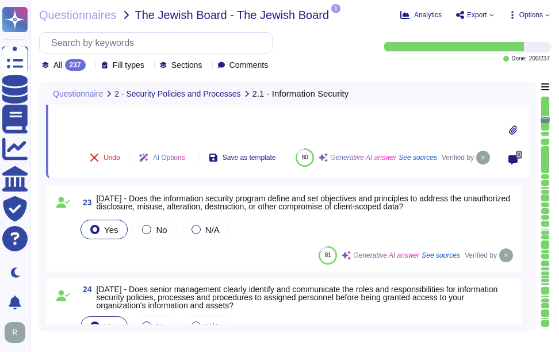
scroll to position [2304, 0]
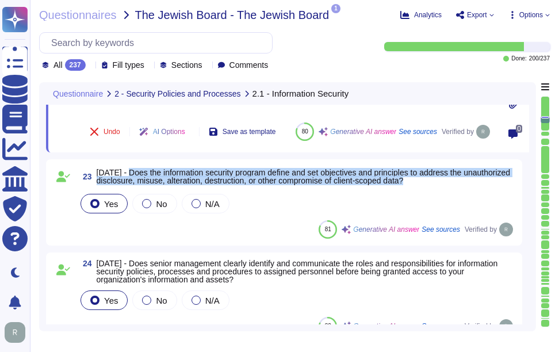
drag, startPoint x: 126, startPoint y: 173, endPoint x: 463, endPoint y: 179, distance: 337.1
click at [463, 179] on span "[DATE] - Does the information security program define and set objectives and pr…" at bounding box center [306, 177] width 419 height 16
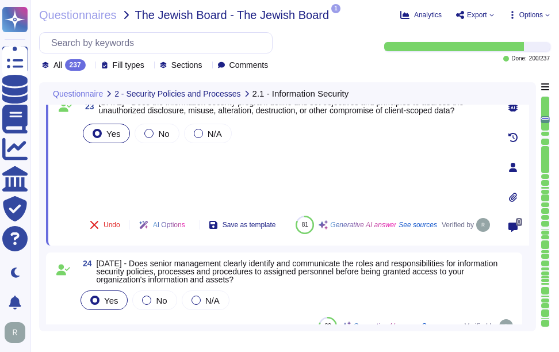
click at [132, 162] on div "Yes No N/A" at bounding box center [287, 163] width 412 height 85
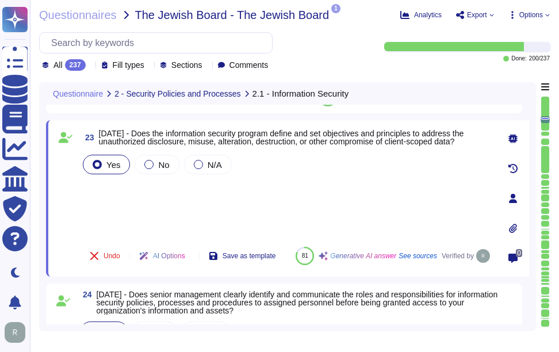
scroll to position [2246, 0]
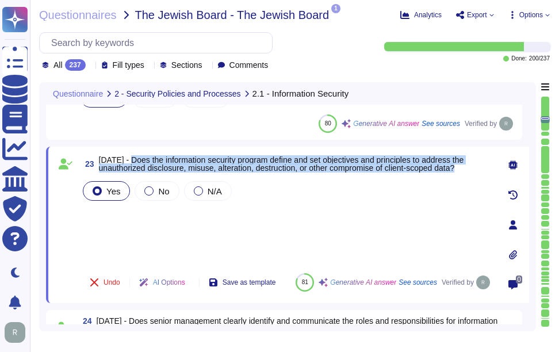
drag, startPoint x: 126, startPoint y: 159, endPoint x: 473, endPoint y: 169, distance: 346.9
click at [473, 169] on span "[DATE] - Does the information security program define and set objectives and pr…" at bounding box center [295, 164] width 393 height 16
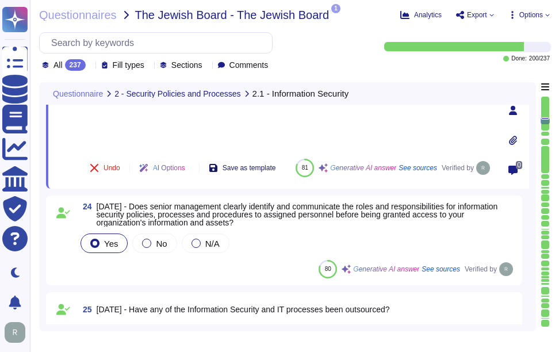
scroll to position [2419, 0]
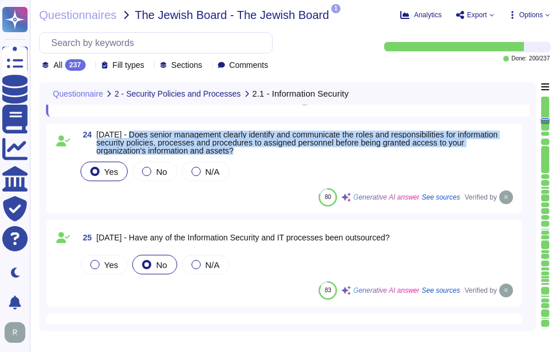
drag, startPoint x: 124, startPoint y: 133, endPoint x: 265, endPoint y: 151, distance: 141.5
click at [265, 151] on span "[DATE] - Does senior management clearly identify and communicate the roles and …" at bounding box center [306, 143] width 419 height 24
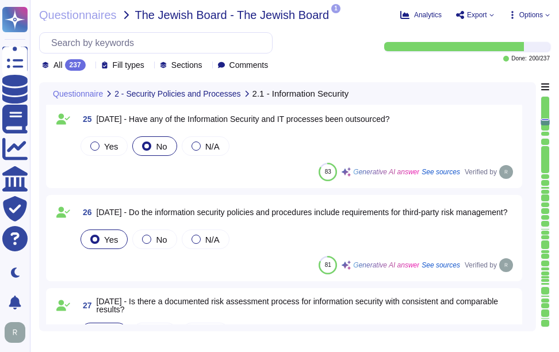
scroll to position [2534, 0]
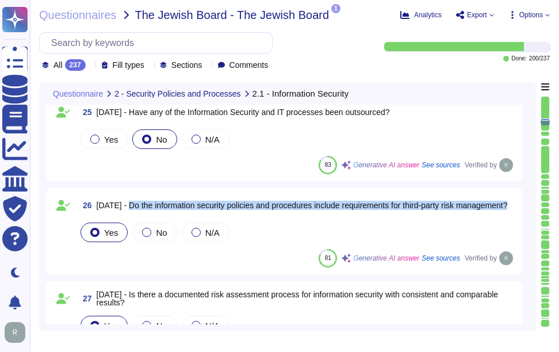
drag, startPoint x: 125, startPoint y: 199, endPoint x: 177, endPoint y: 209, distance: 53.2
click at [177, 209] on span "[DATE] - Do the information security policies and procedures include requiremen…" at bounding box center [302, 205] width 411 height 8
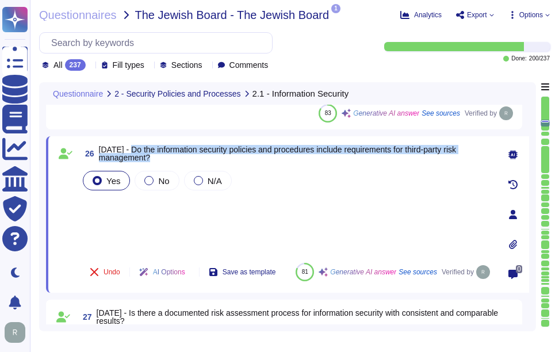
scroll to position [2476, 0]
